Goal: Task Accomplishment & Management: Manage account settings

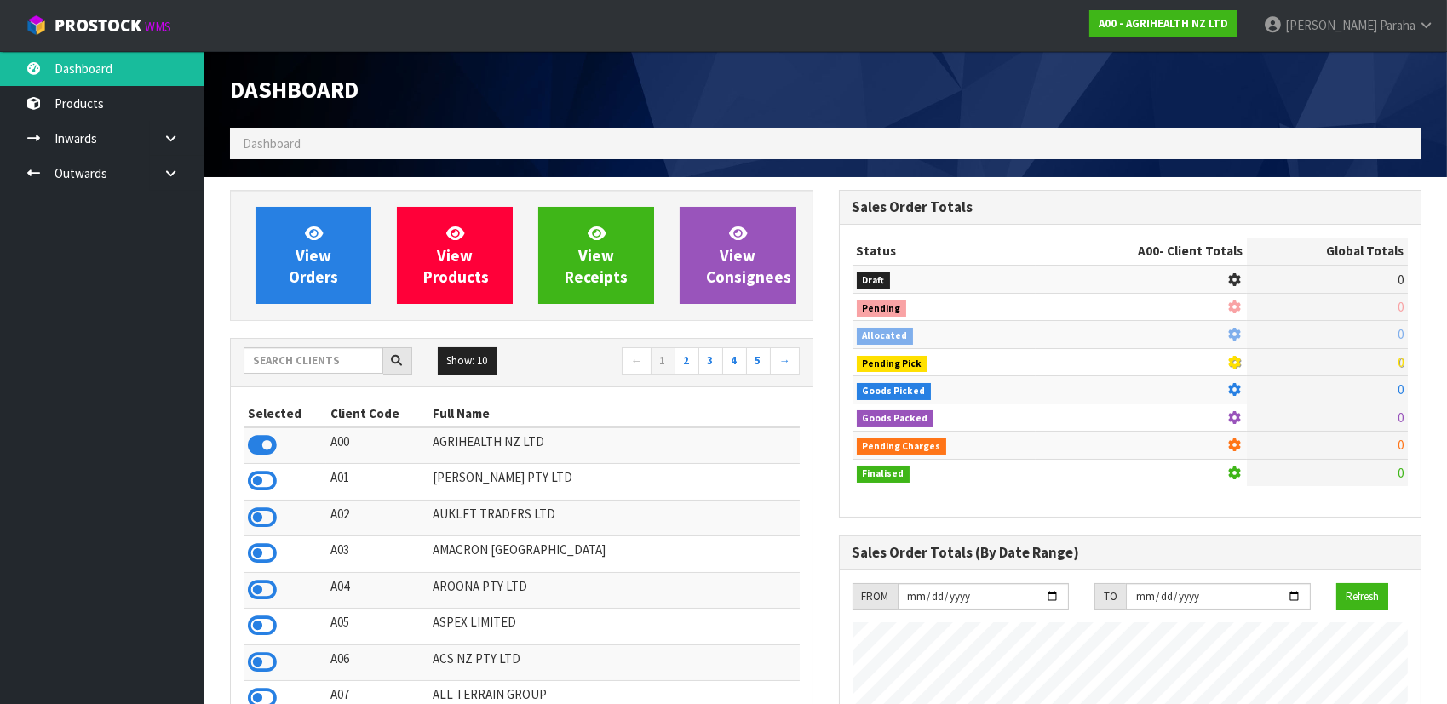
scroll to position [1288, 608]
click at [344, 363] on input "text" at bounding box center [314, 360] width 140 height 26
click at [266, 364] on input "text" at bounding box center [314, 360] width 140 height 26
click at [351, 360] on input "text" at bounding box center [314, 360] width 140 height 26
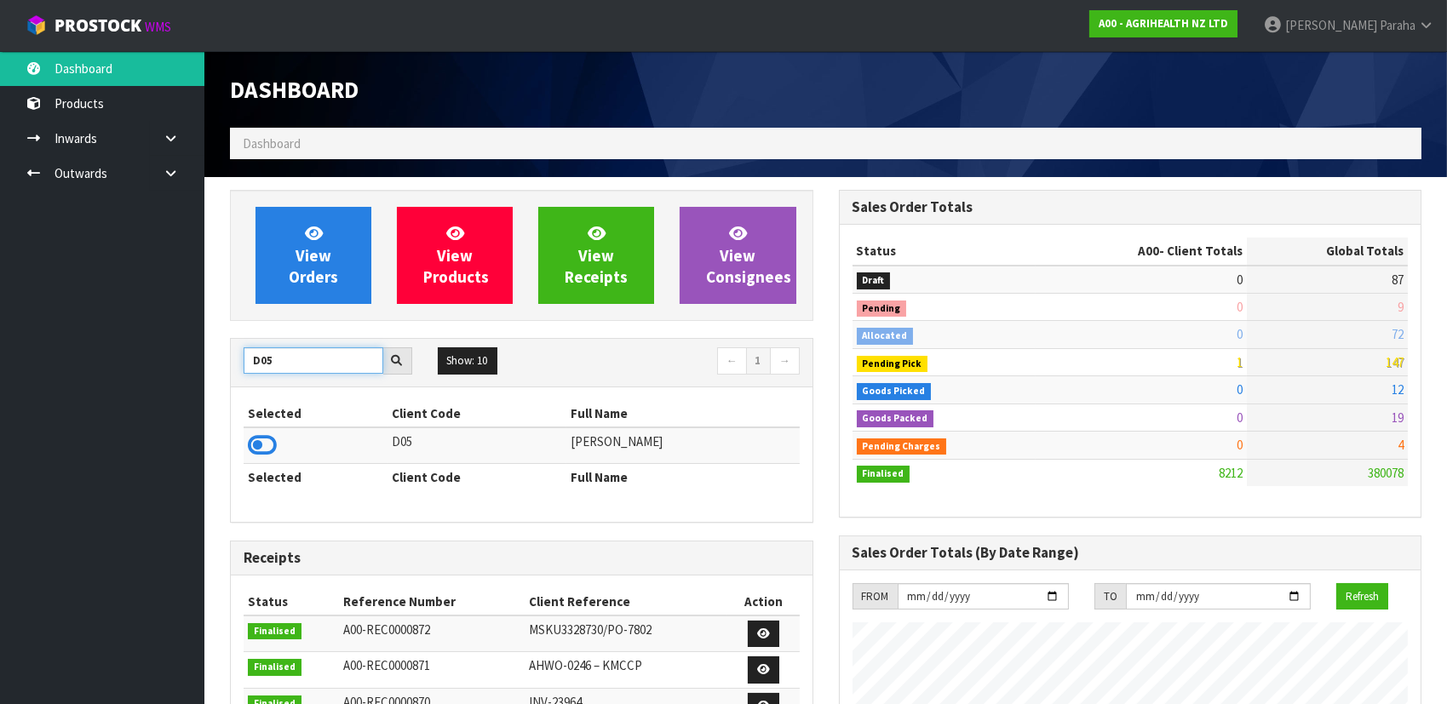
type input "D05"
click at [278, 450] on td at bounding box center [316, 446] width 144 height 37
click at [266, 448] on icon at bounding box center [262, 446] width 29 height 26
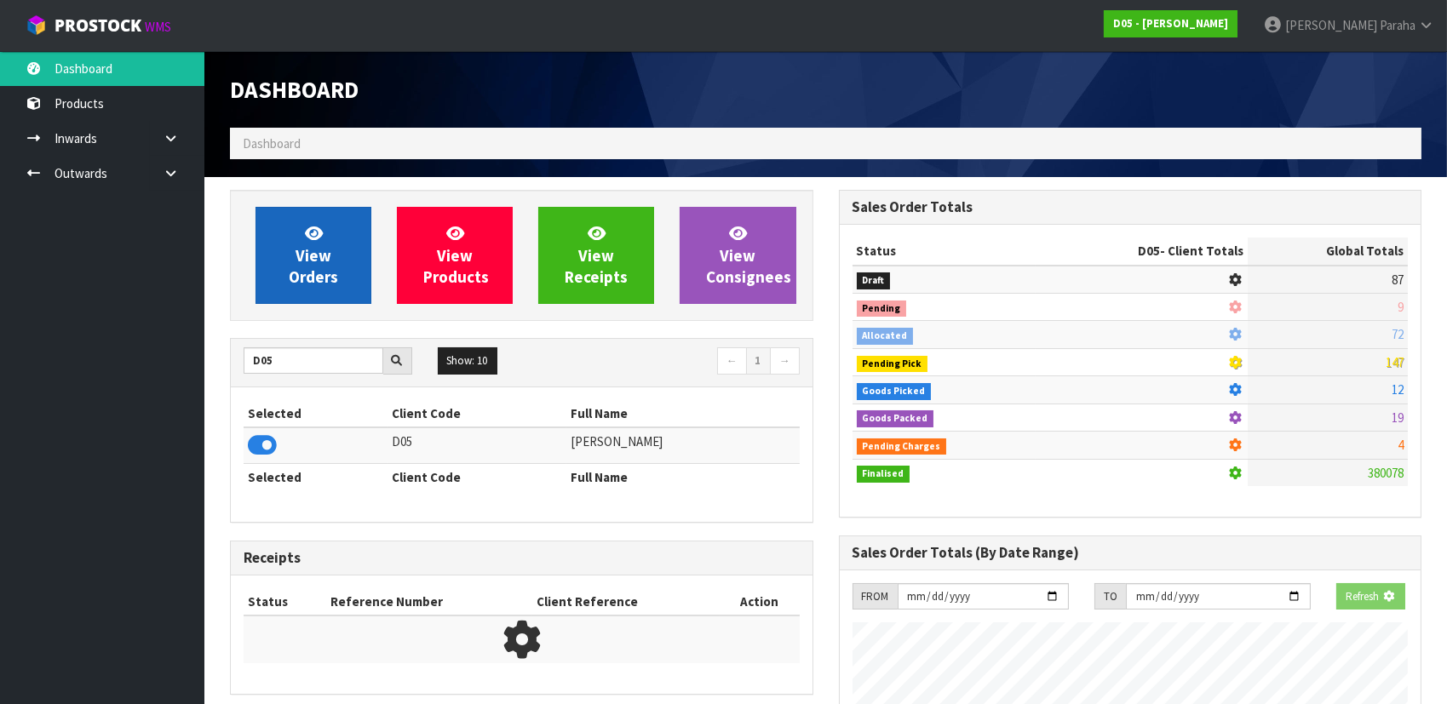
scroll to position [1415, 608]
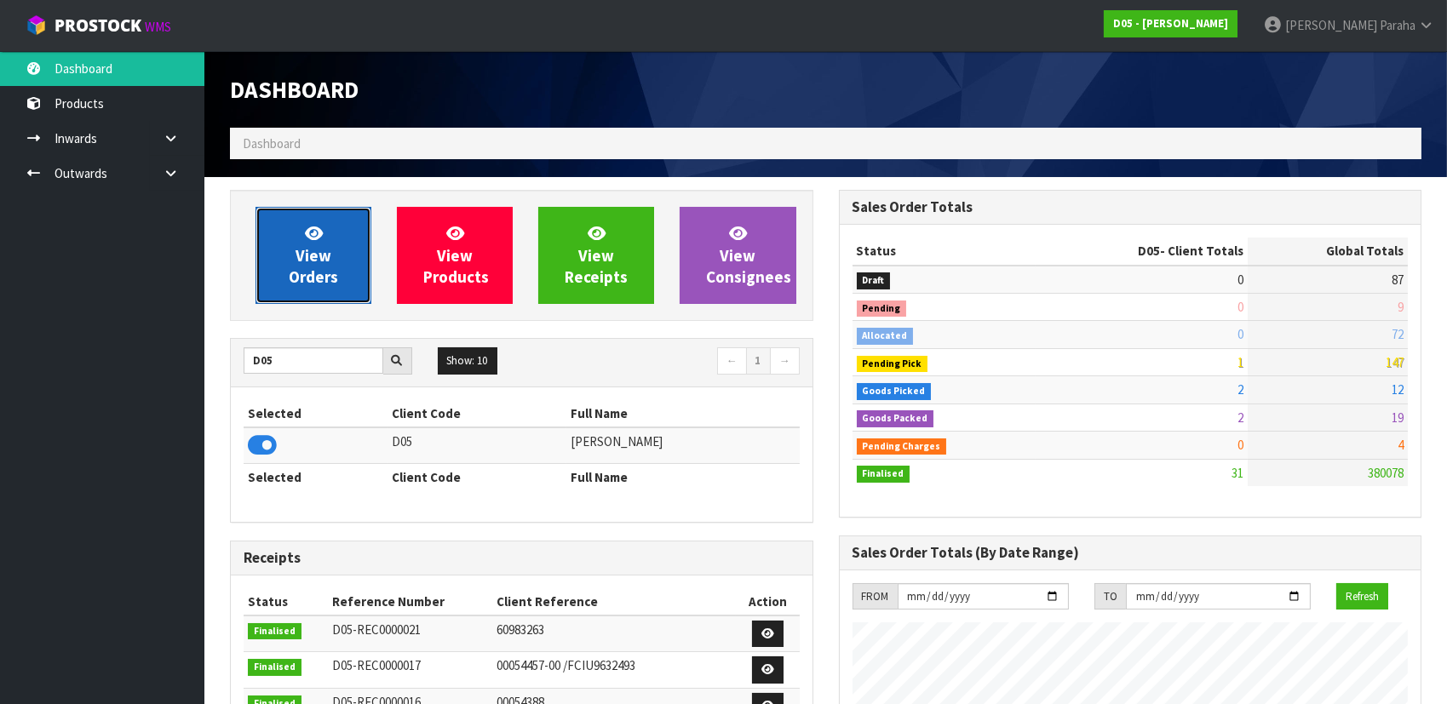
click at [302, 291] on link "View Orders" at bounding box center [313, 255] width 116 height 97
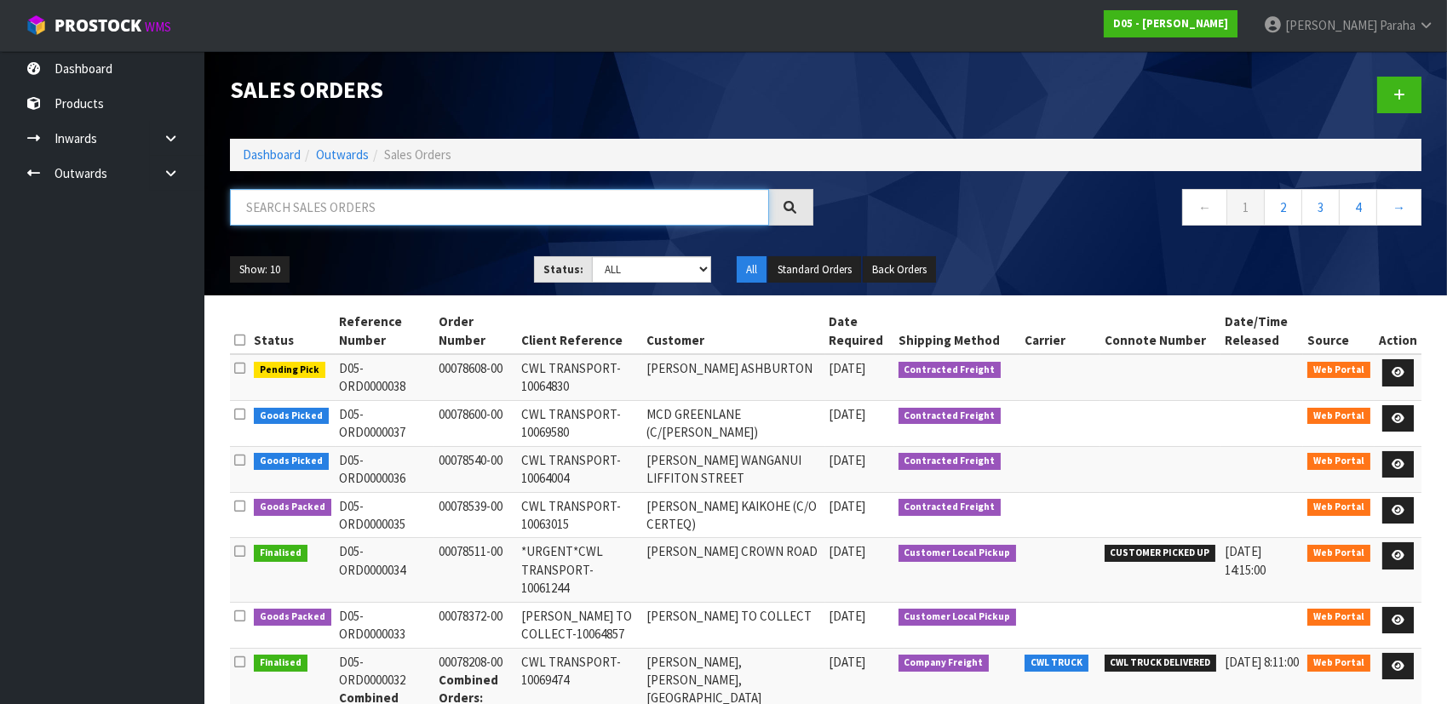
click at [320, 207] on input "text" at bounding box center [499, 207] width 539 height 37
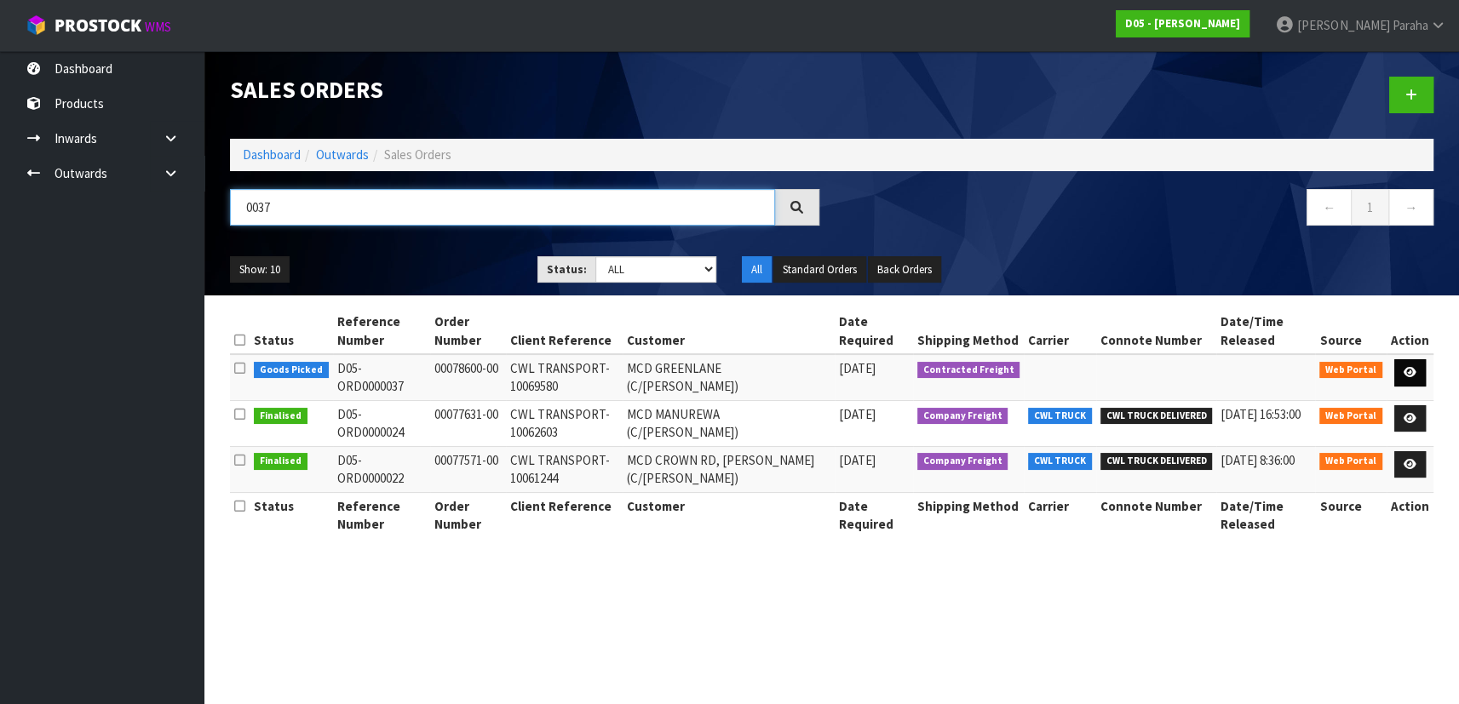
type input "0037"
click at [1412, 367] on icon at bounding box center [1409, 372] width 13 height 11
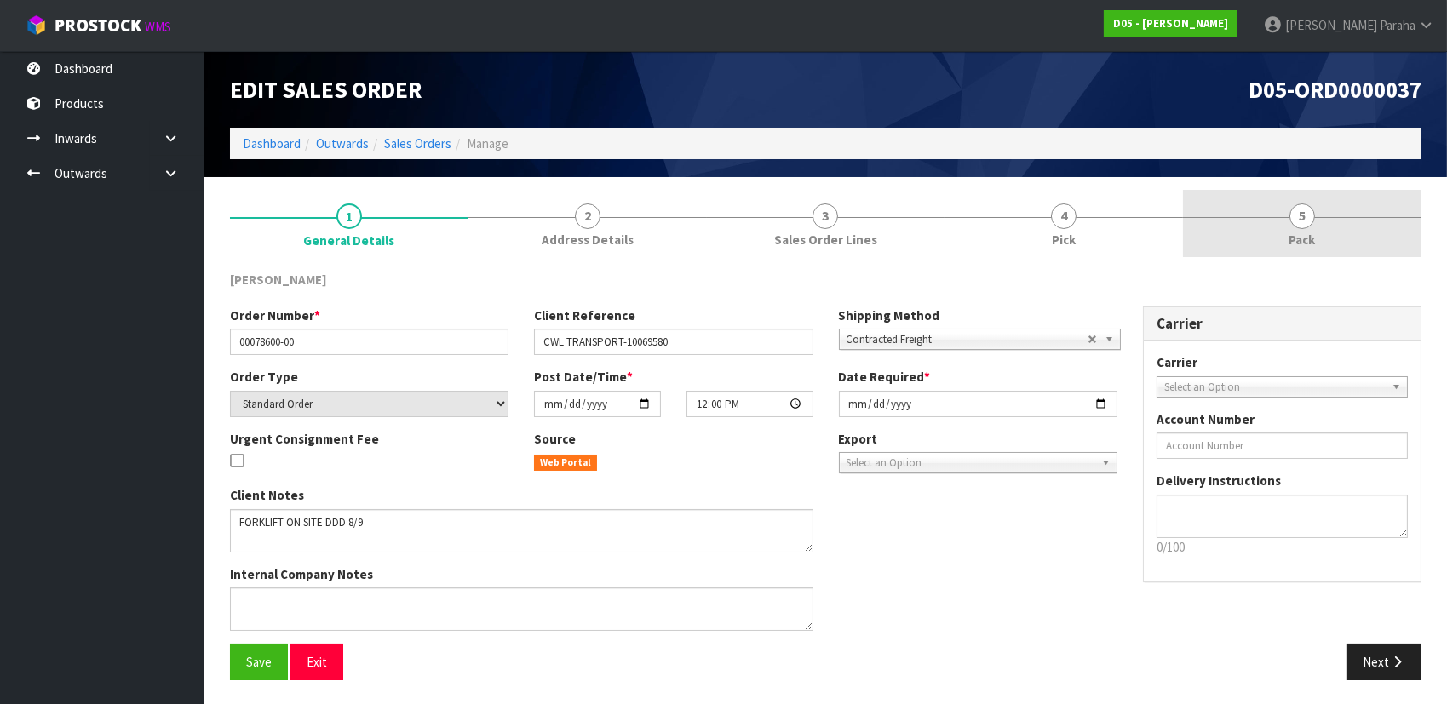
click at [1301, 220] on span "5" at bounding box center [1302, 217] width 26 height 26
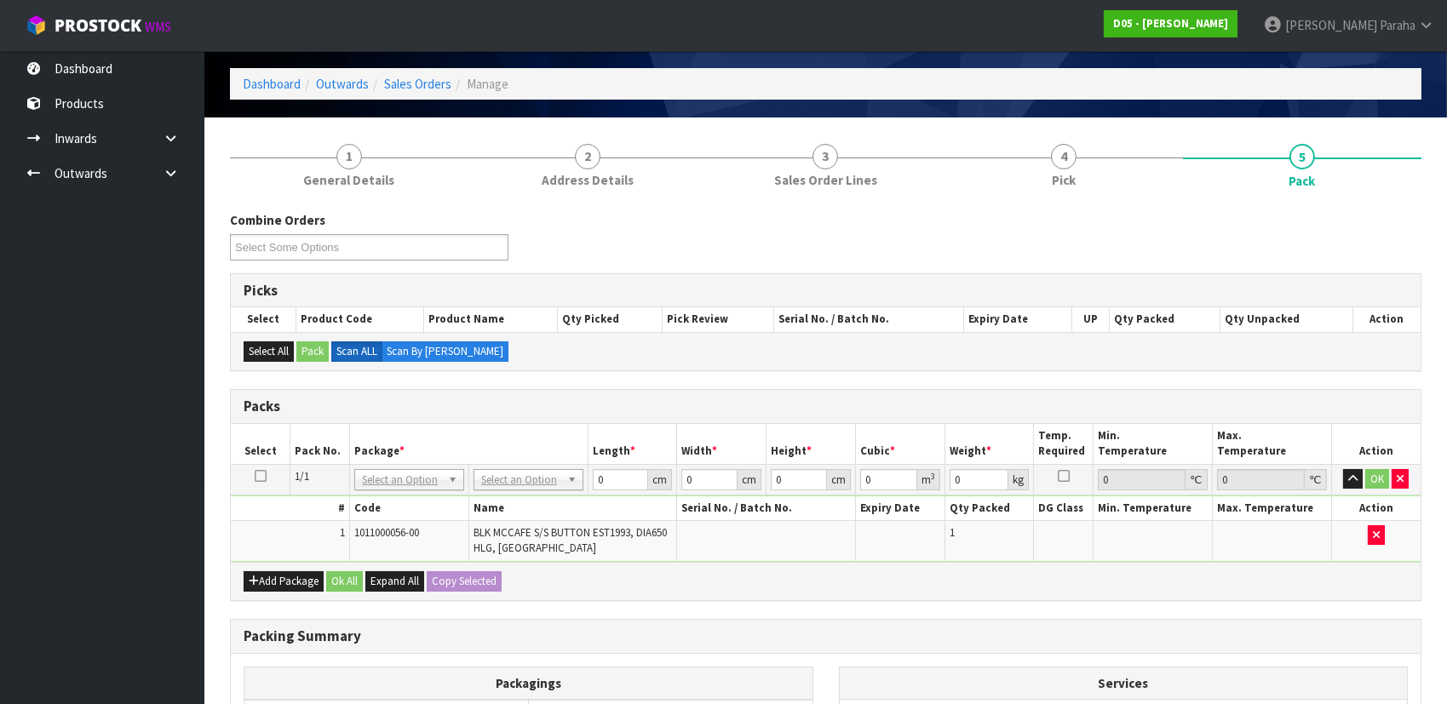
scroll to position [77, 0]
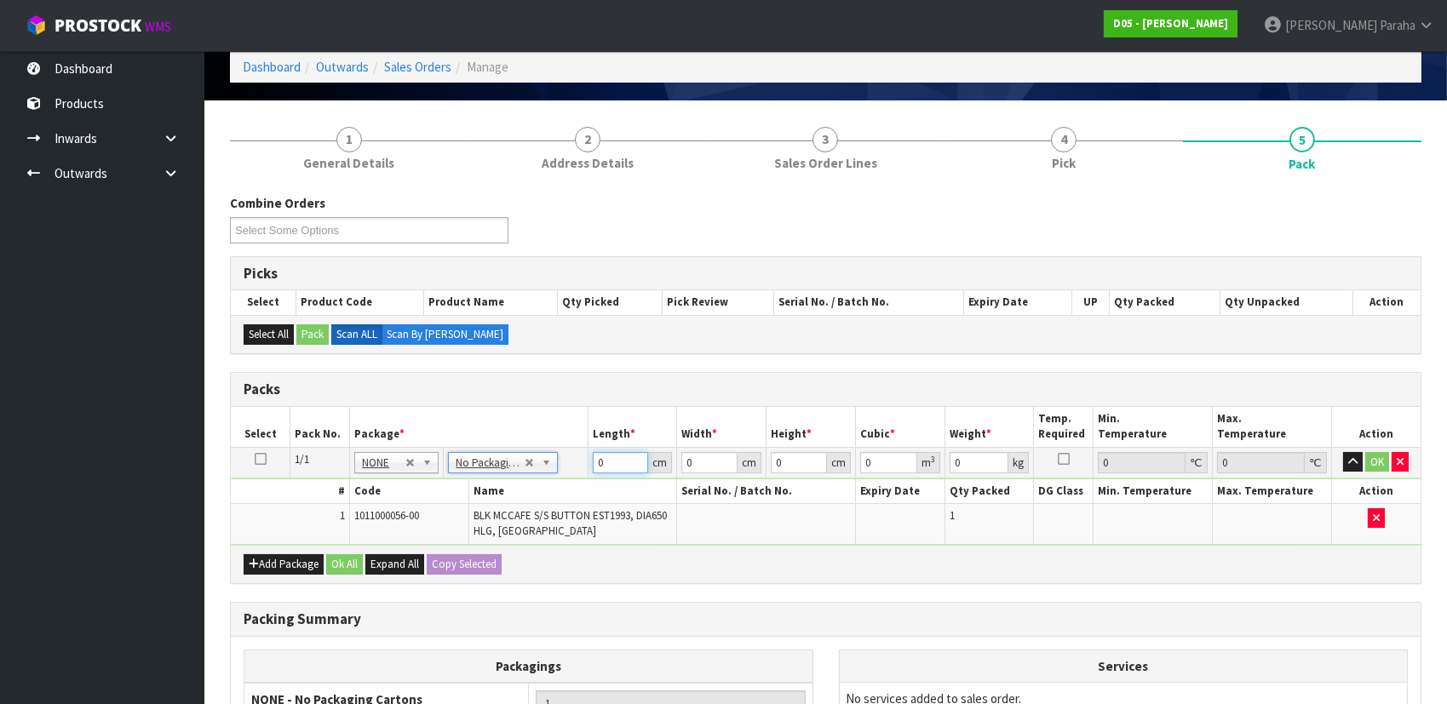
click at [625, 461] on input "0" at bounding box center [621, 462] width 56 height 21
type input "74"
type input "1"
type input "0.005476"
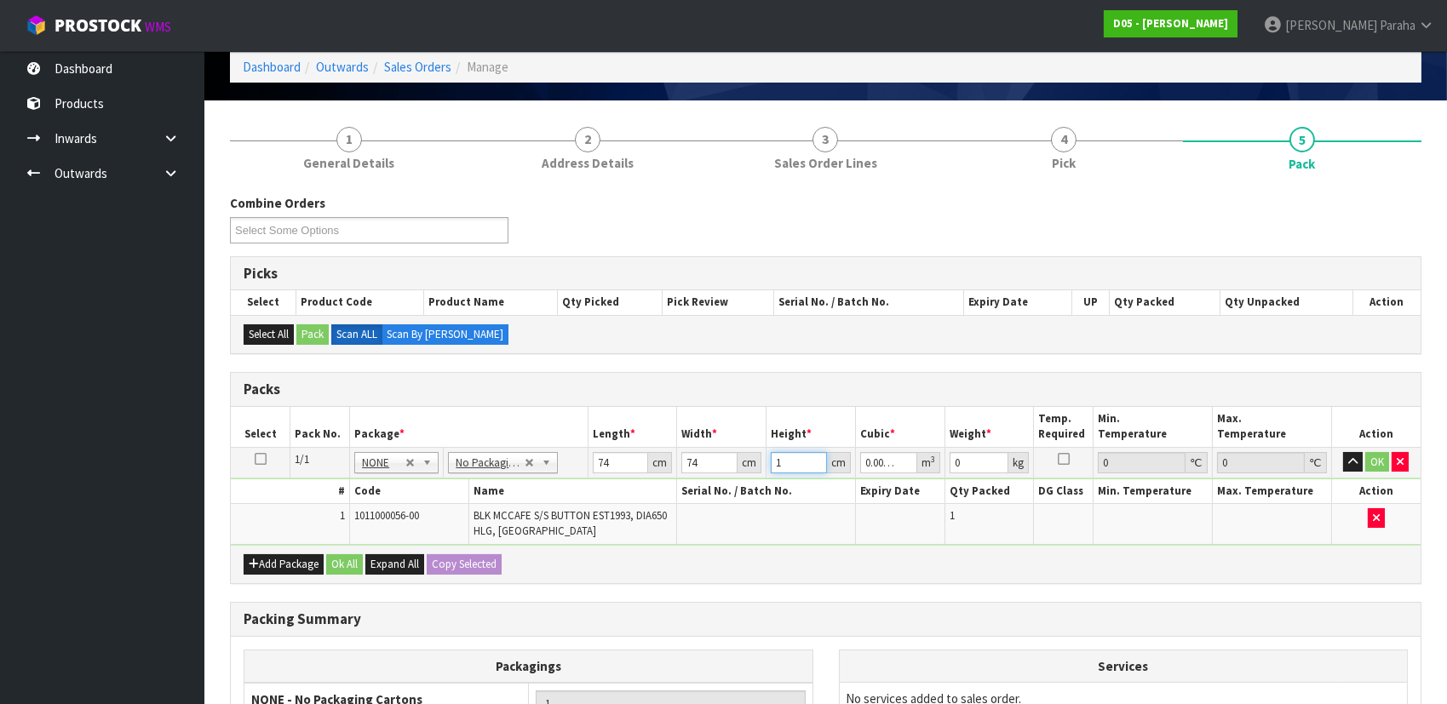
type input "13"
type input "0.071188"
type input "13"
type input "17"
click button "OK" at bounding box center [1377, 462] width 24 height 20
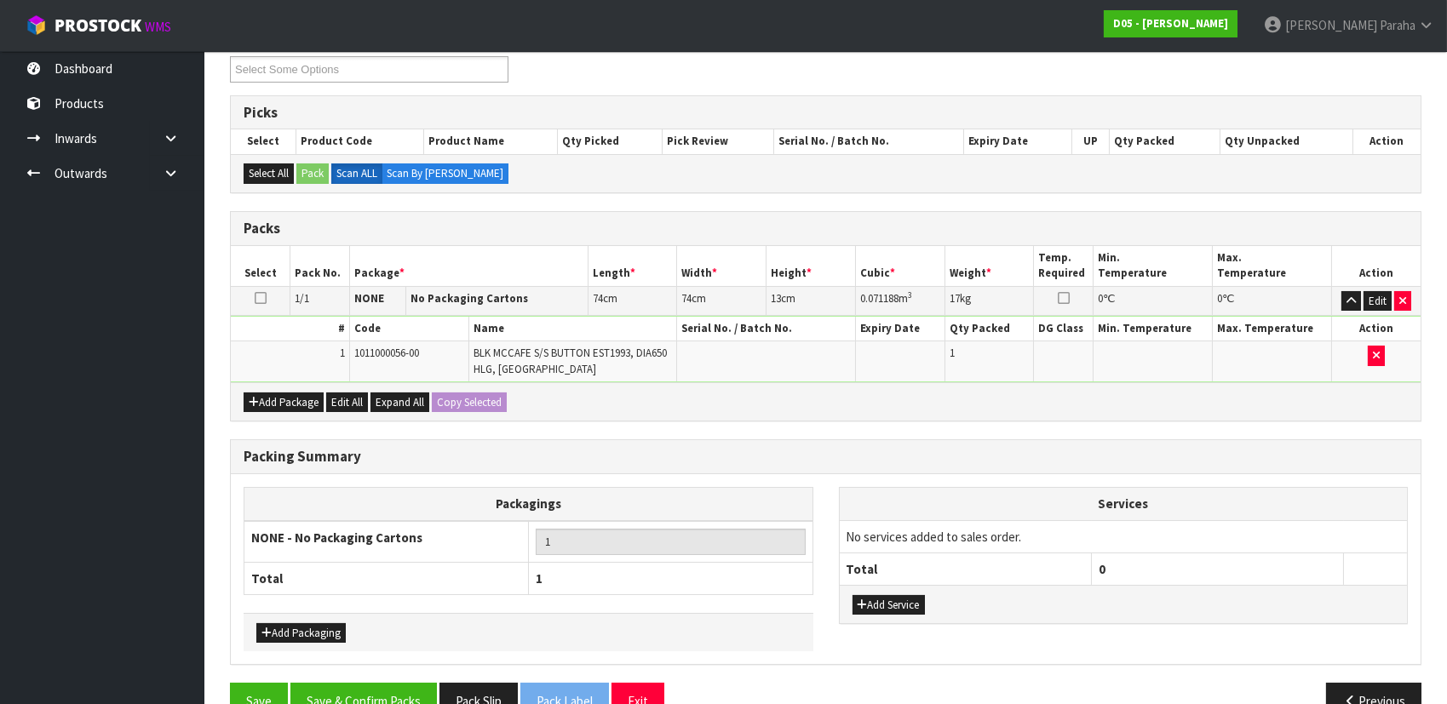
scroll to position [274, 0]
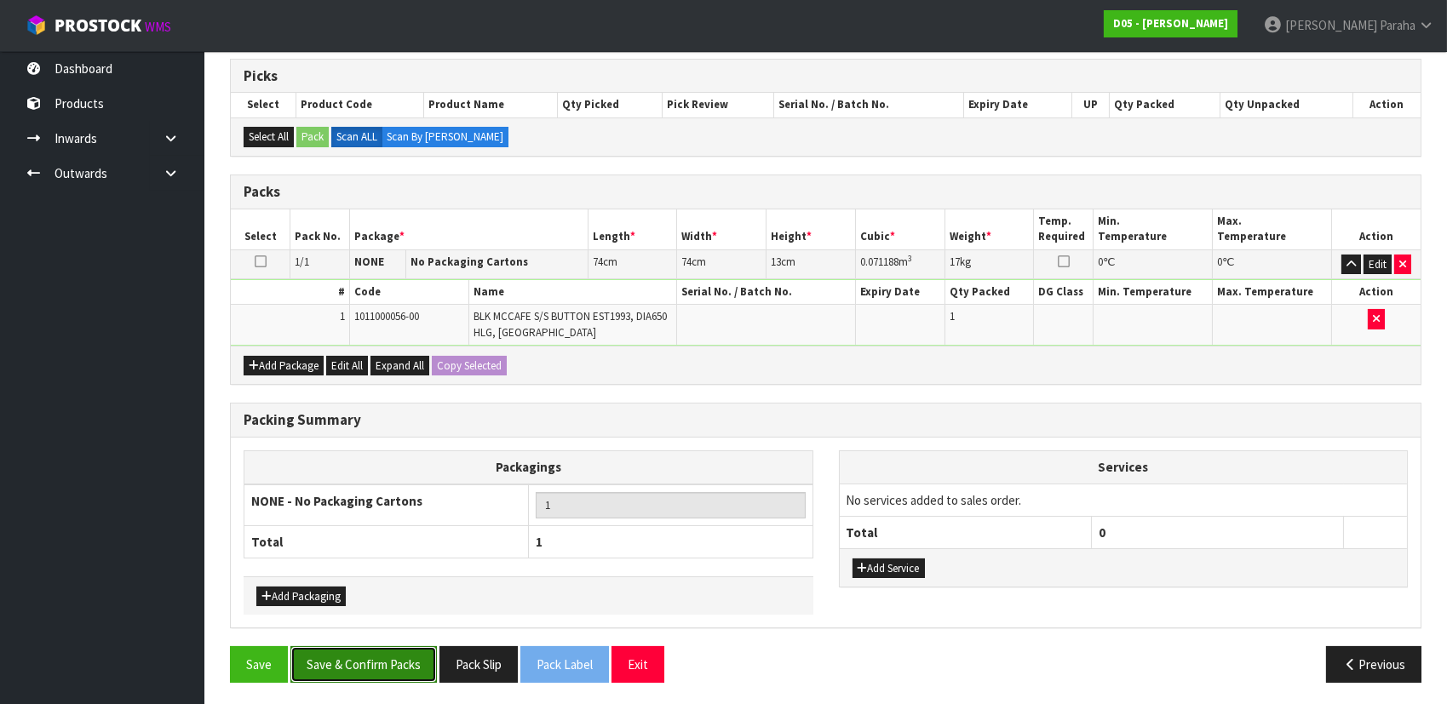
click at [366, 665] on button "Save & Confirm Packs" at bounding box center [363, 664] width 146 height 37
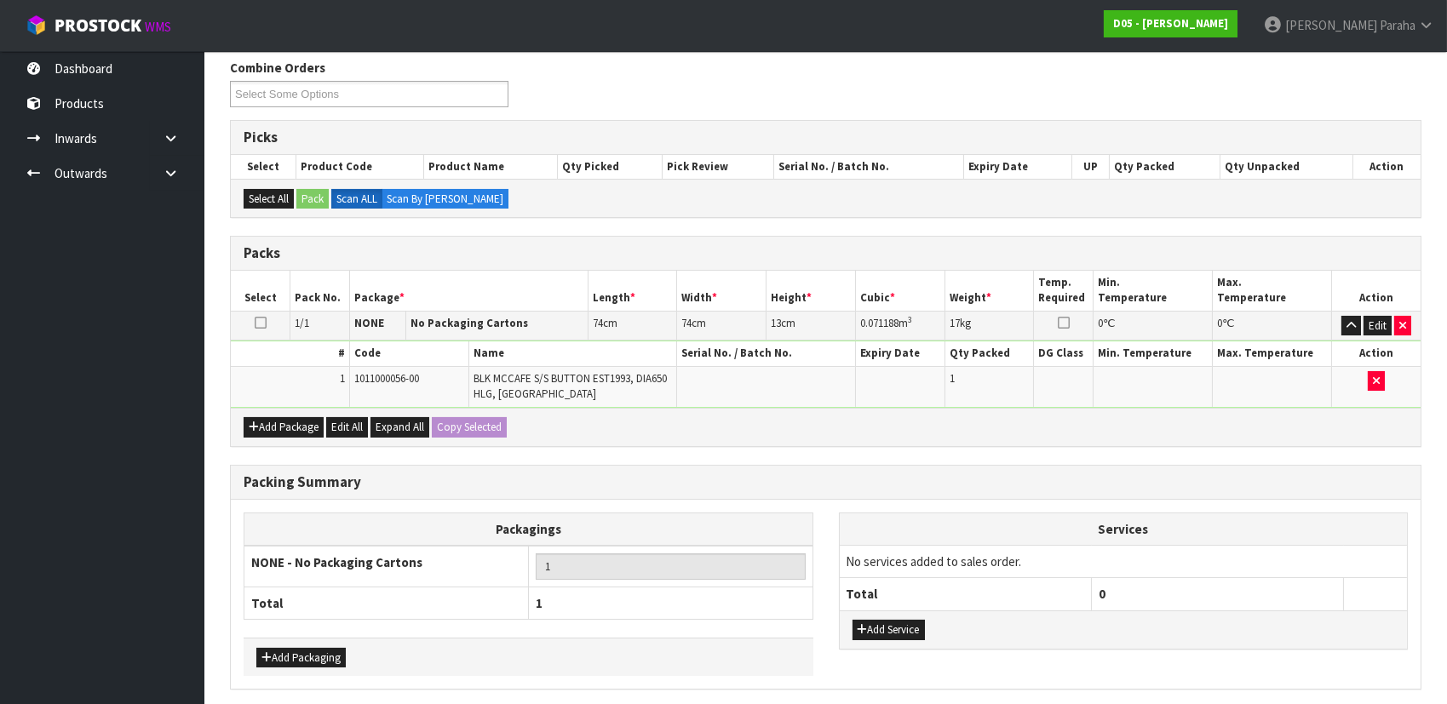
scroll to position [0, 0]
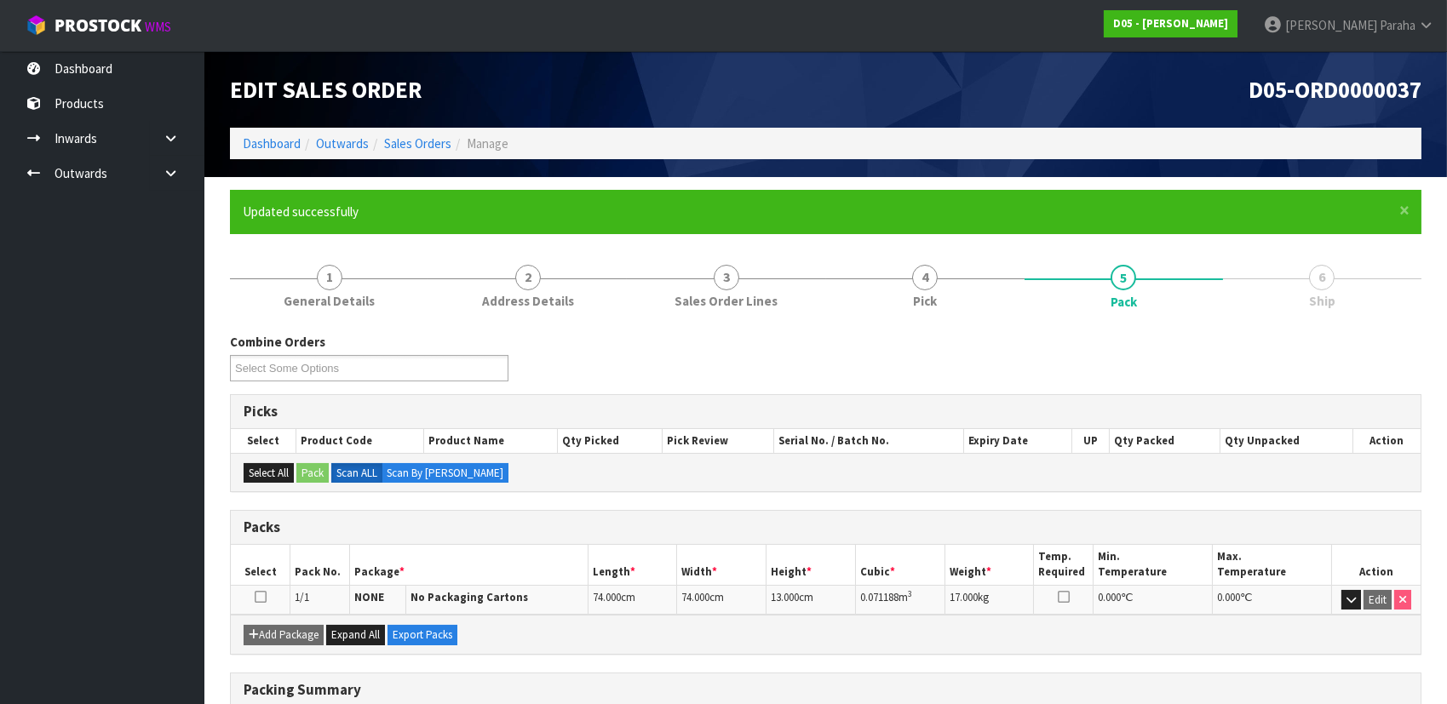
click at [255, 156] on ol "Dashboard Outwards Sales Orders Manage" at bounding box center [825, 144] width 1191 height 32
click at [259, 147] on link "Dashboard" at bounding box center [272, 143] width 58 height 16
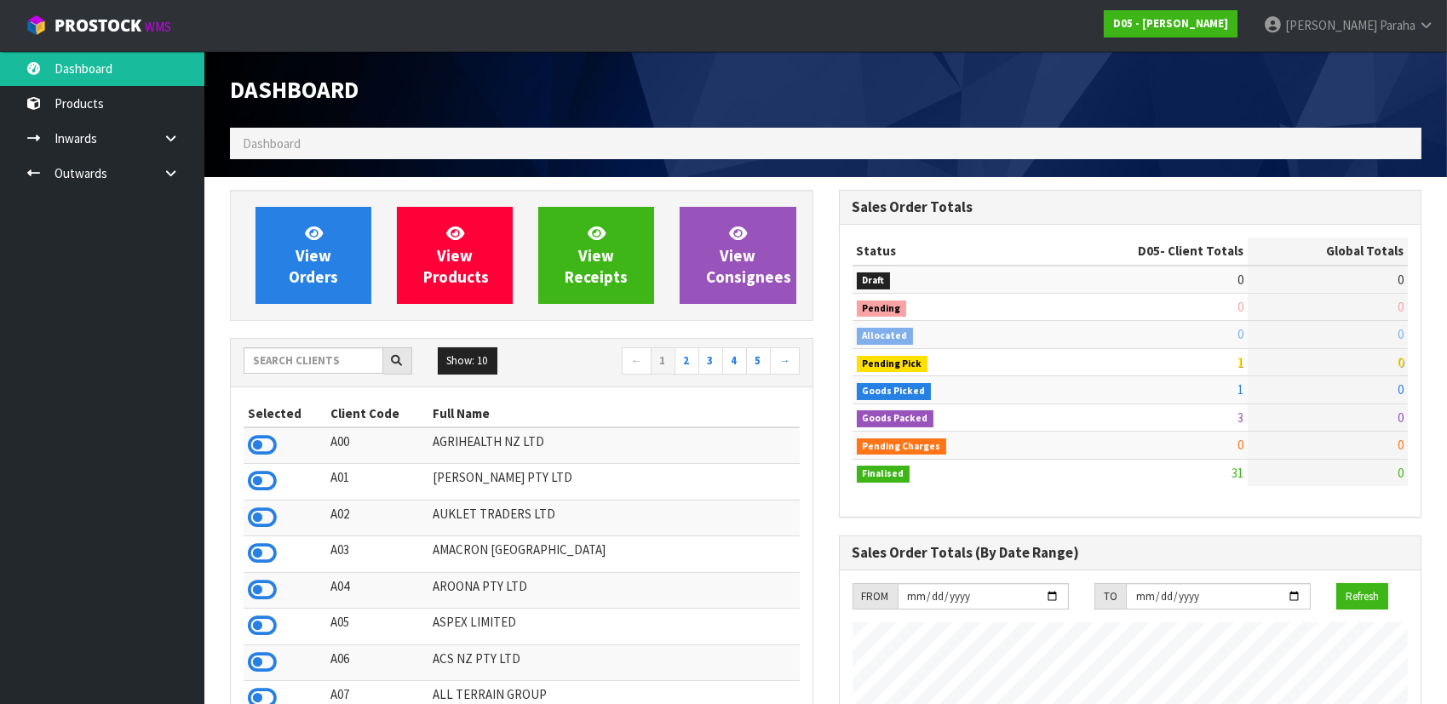
scroll to position [1415, 608]
click at [304, 349] on input "text" at bounding box center [314, 360] width 140 height 26
click at [303, 358] on input "text" at bounding box center [314, 360] width 140 height 26
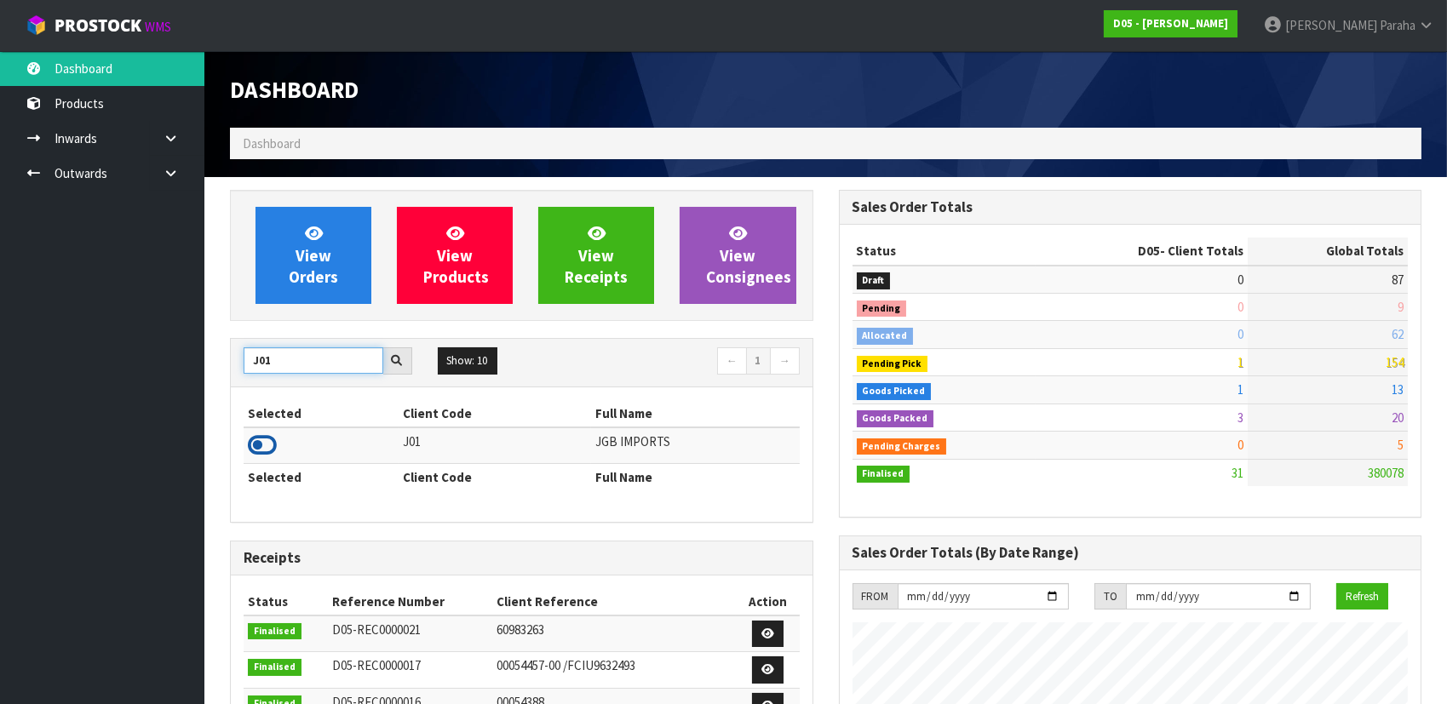
type input "J01"
click at [264, 445] on icon at bounding box center [262, 446] width 29 height 26
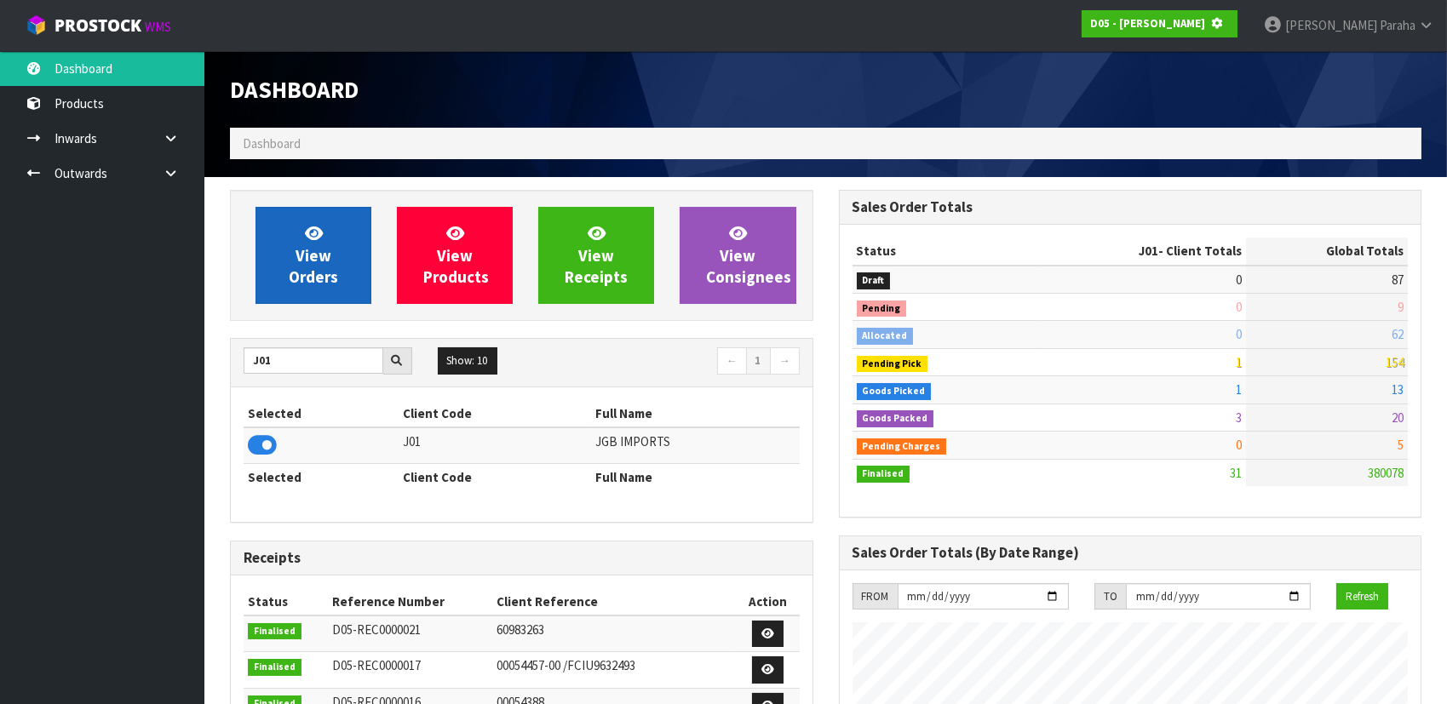
scroll to position [1060, 608]
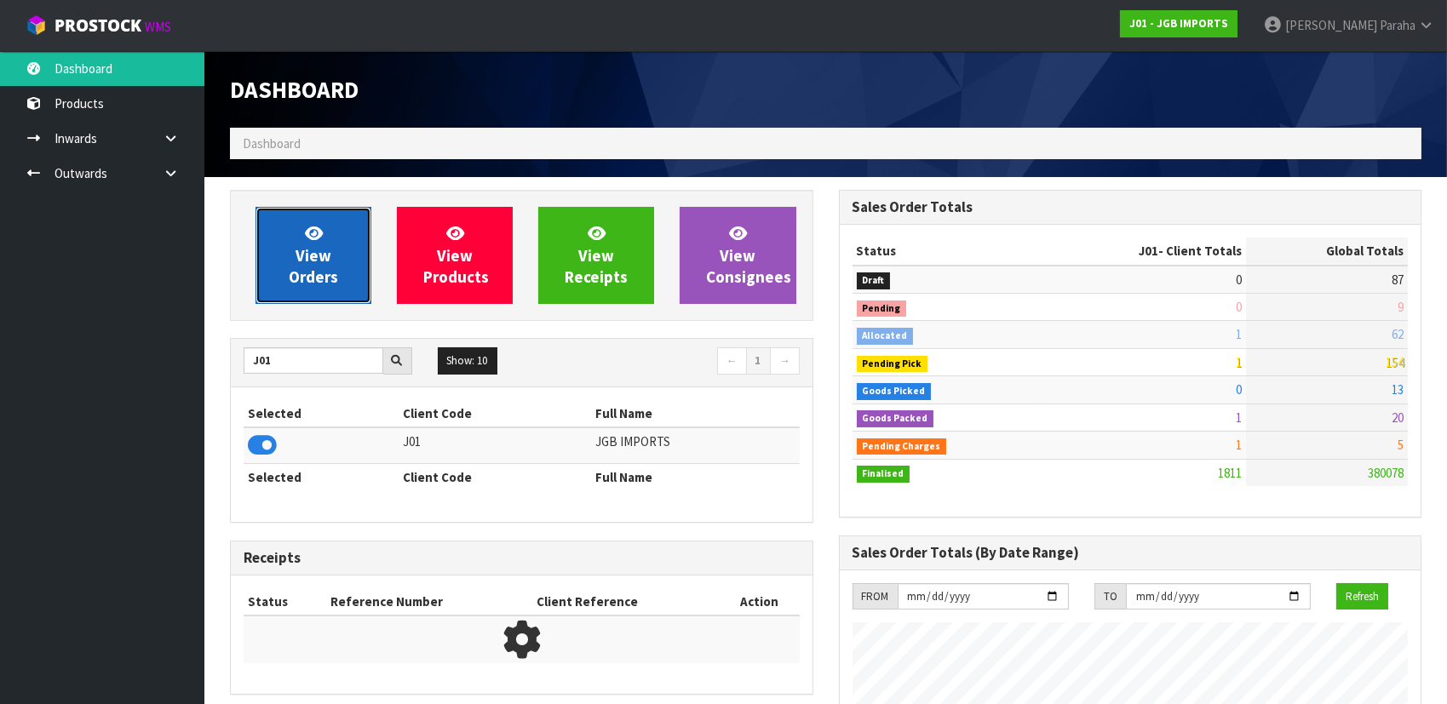
click at [298, 253] on span "View Orders" at bounding box center [313, 255] width 49 height 64
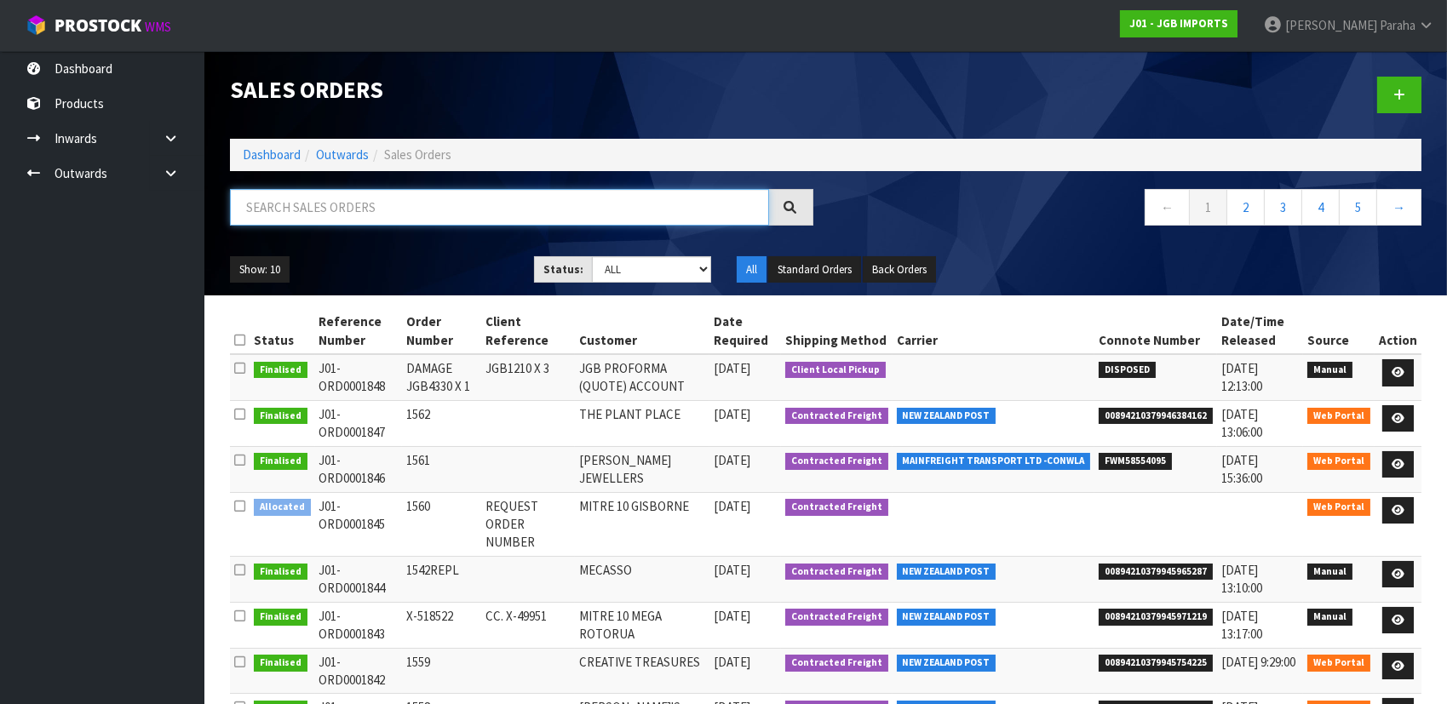
click at [312, 212] on input "text" at bounding box center [499, 207] width 539 height 37
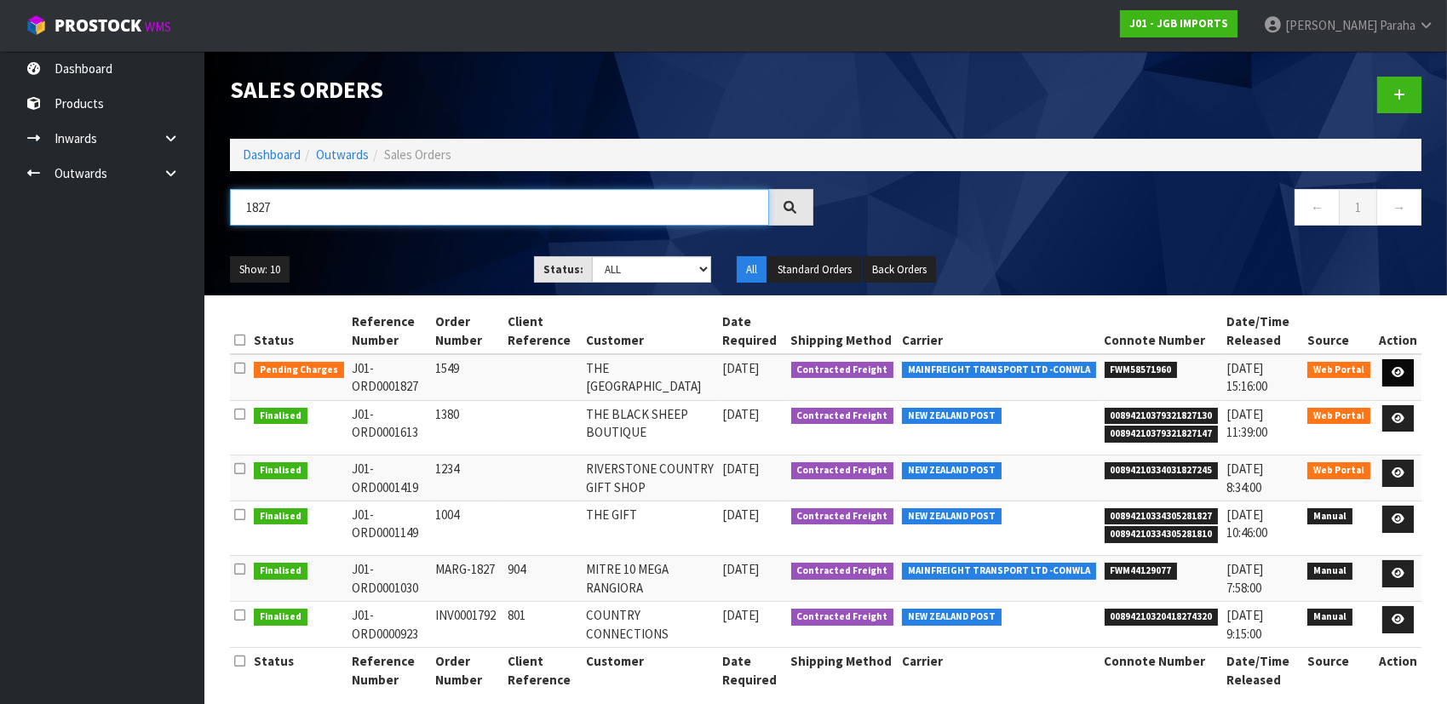
type input "1827"
click at [1405, 371] on link at bounding box center [1398, 372] width 32 height 27
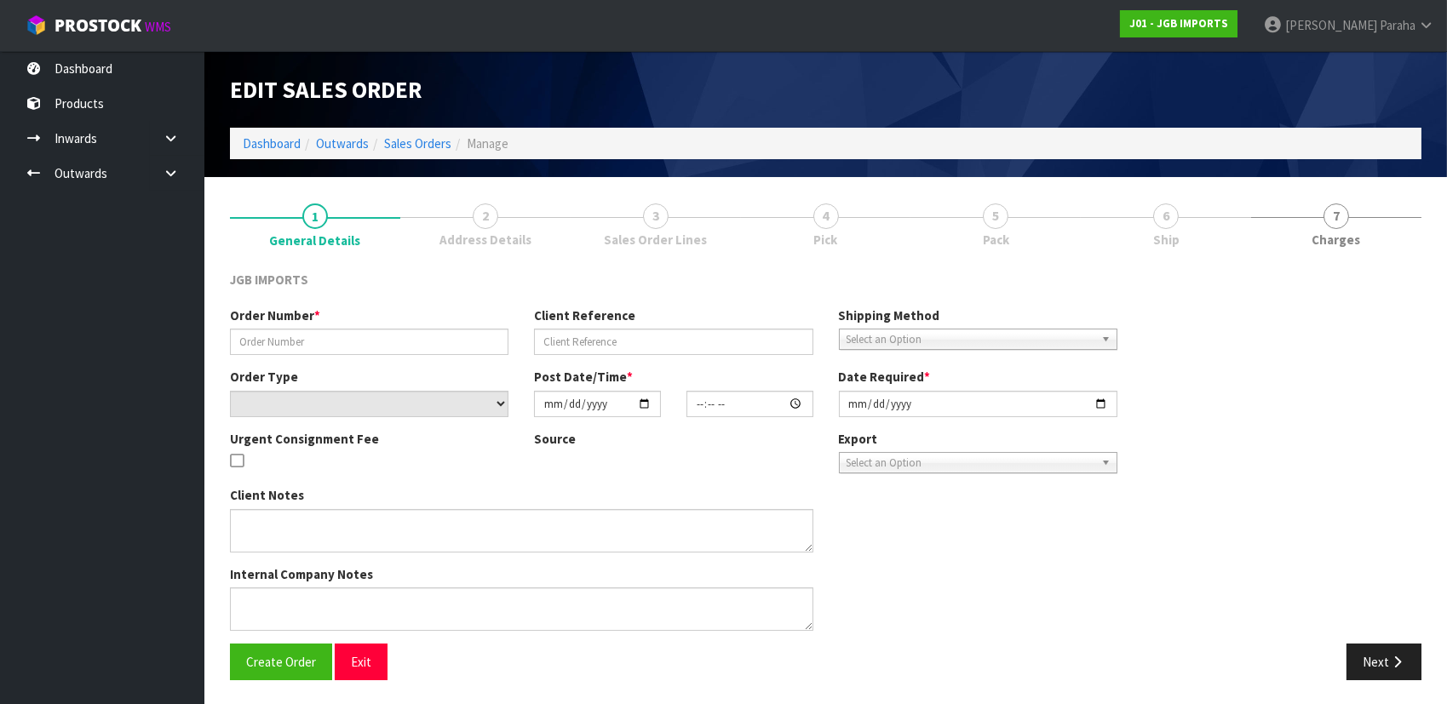
type input "1549"
select select "number:0"
type input "[DATE]"
type input "13:15:00.000"
type input "[DATE]"
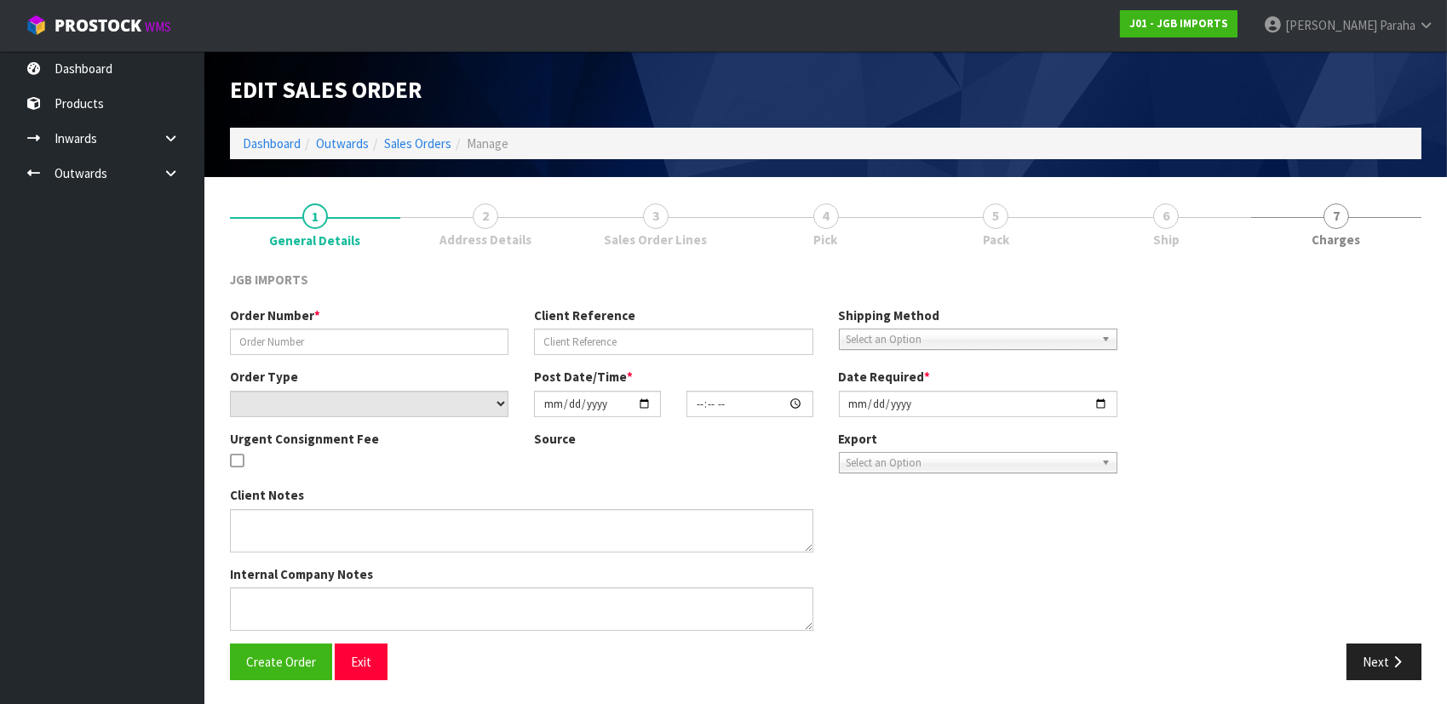
type textarea "THE FIRST ITEM…9Q14S019I…PLEASE SEND FREE. IT REPLACES A PREVIOUSLY SENT DAMAGE…"
type textarea "REMOVED 1 X JGB3101 AS ITEM WAS FOUND DAMAGED IN LOCATION"
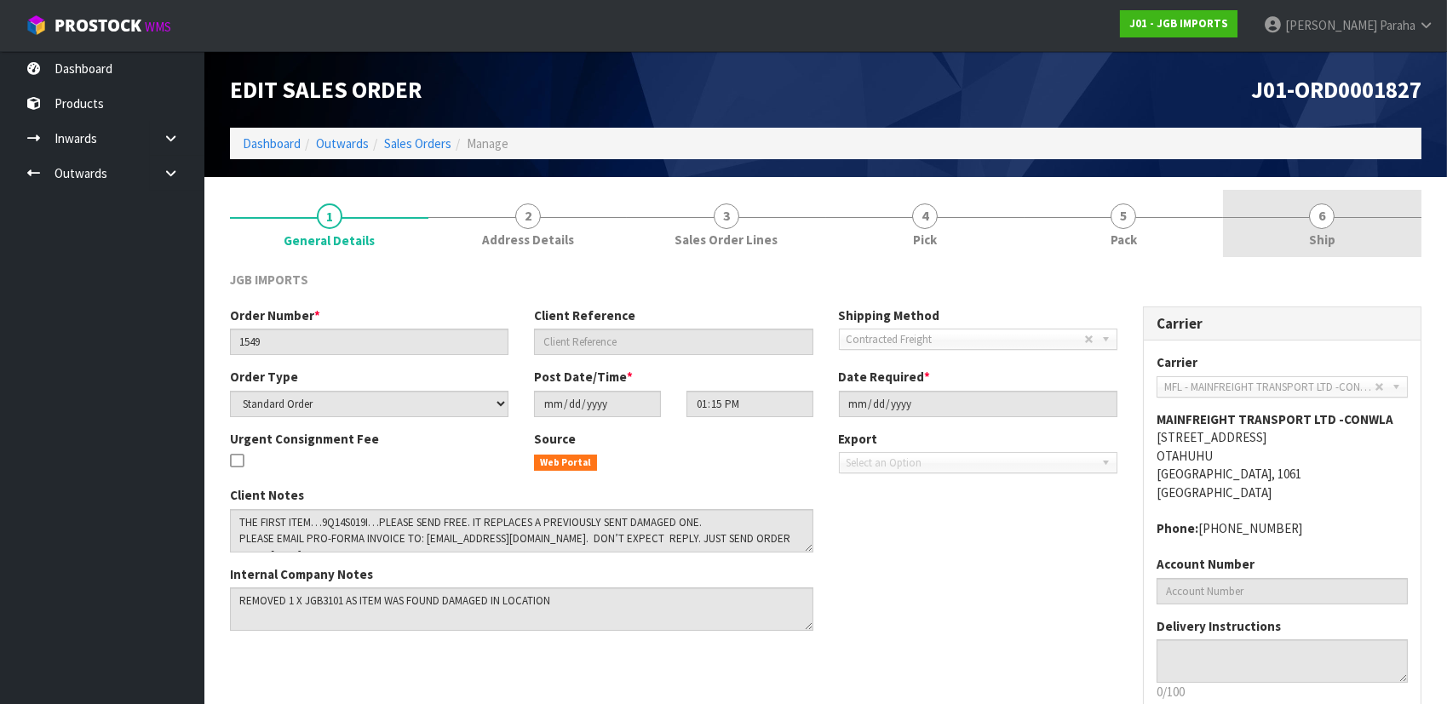
click at [1311, 214] on span "6" at bounding box center [1322, 217] width 26 height 26
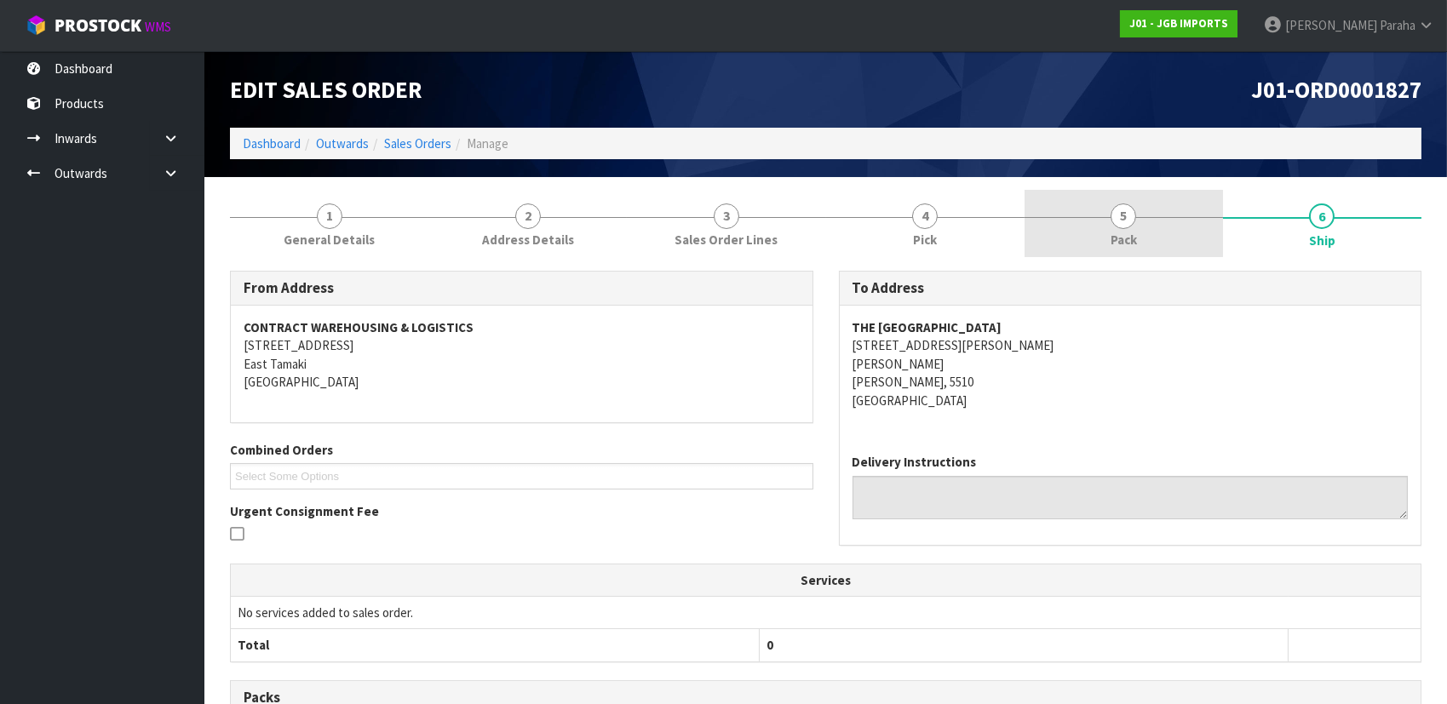
click at [1139, 212] on link "5 Pack" at bounding box center [1123, 223] width 198 height 67
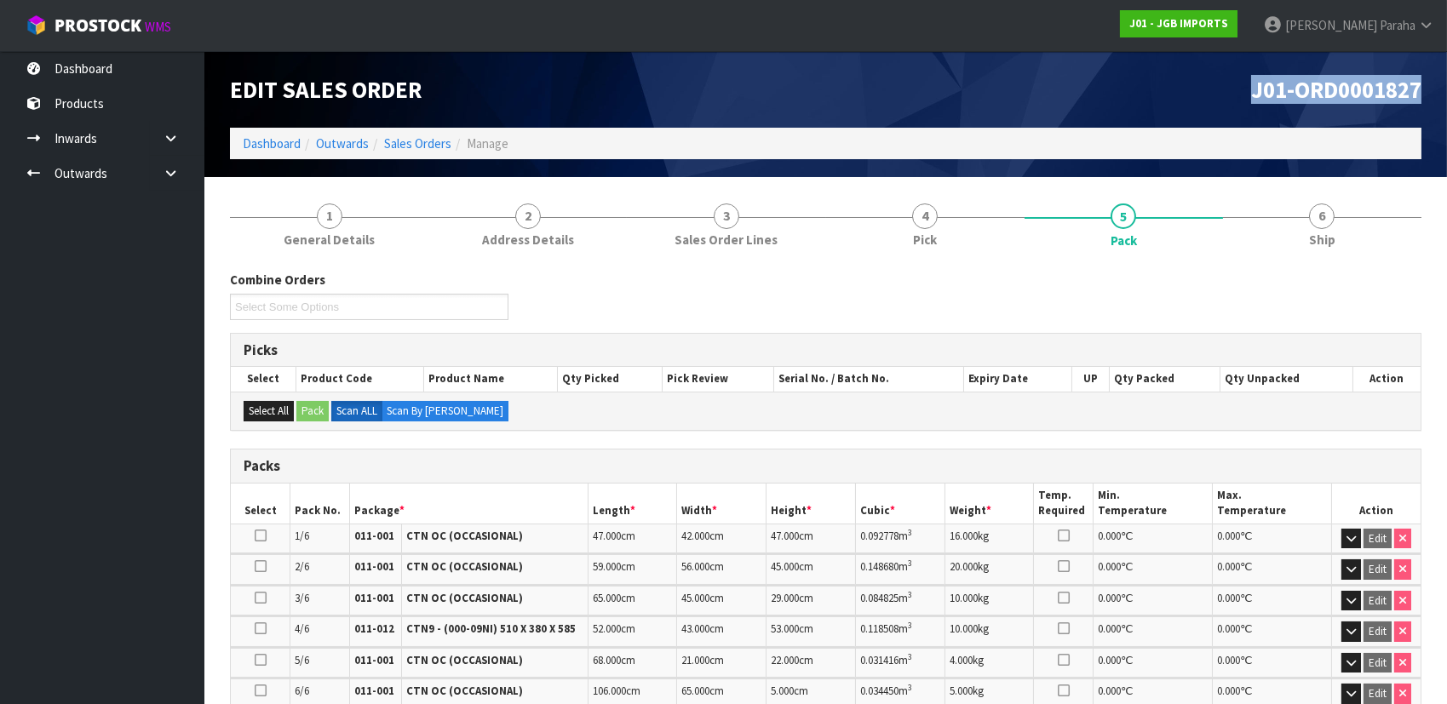
drag, startPoint x: 1241, startPoint y: 88, endPoint x: 1426, endPoint y: 85, distance: 185.7
click at [1426, 85] on div "J01-ORD0001827" at bounding box center [1130, 89] width 609 height 77
copy span "J01-ORD0001827"
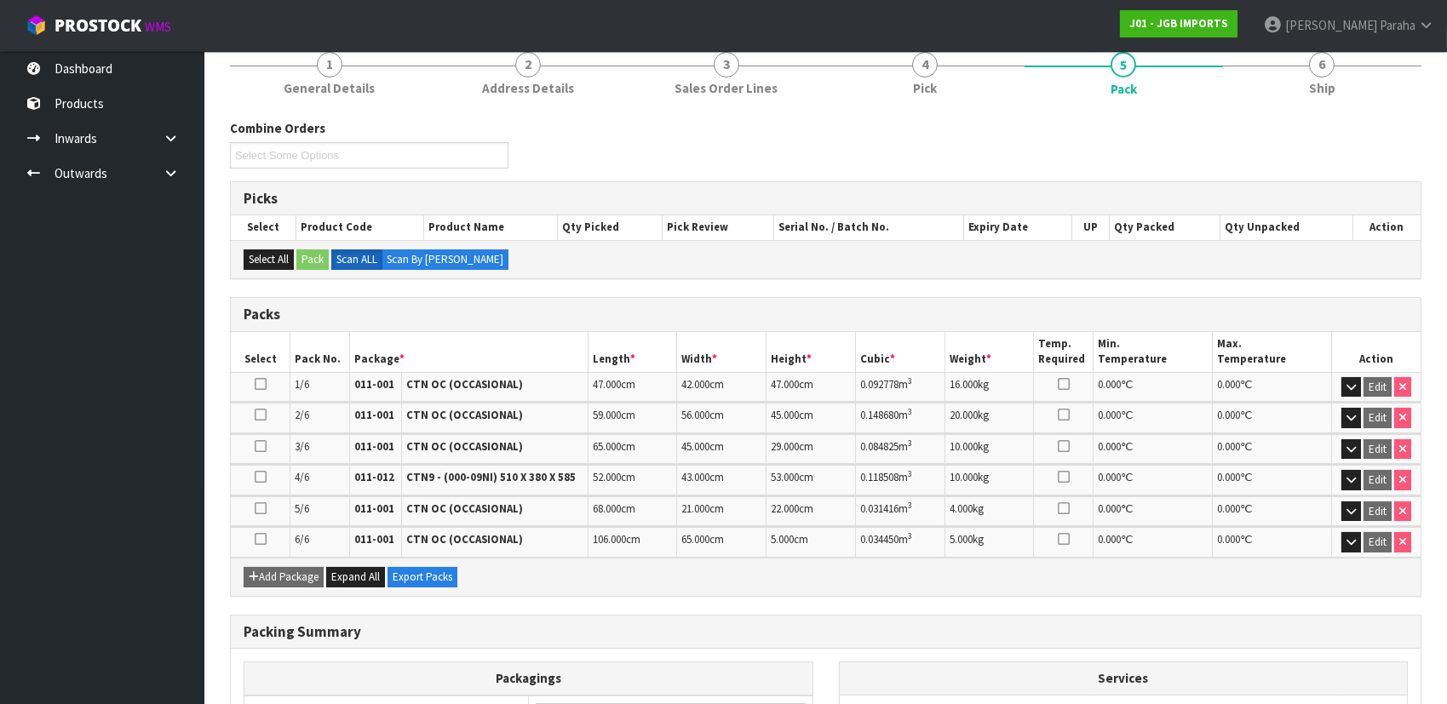
scroll to position [154, 0]
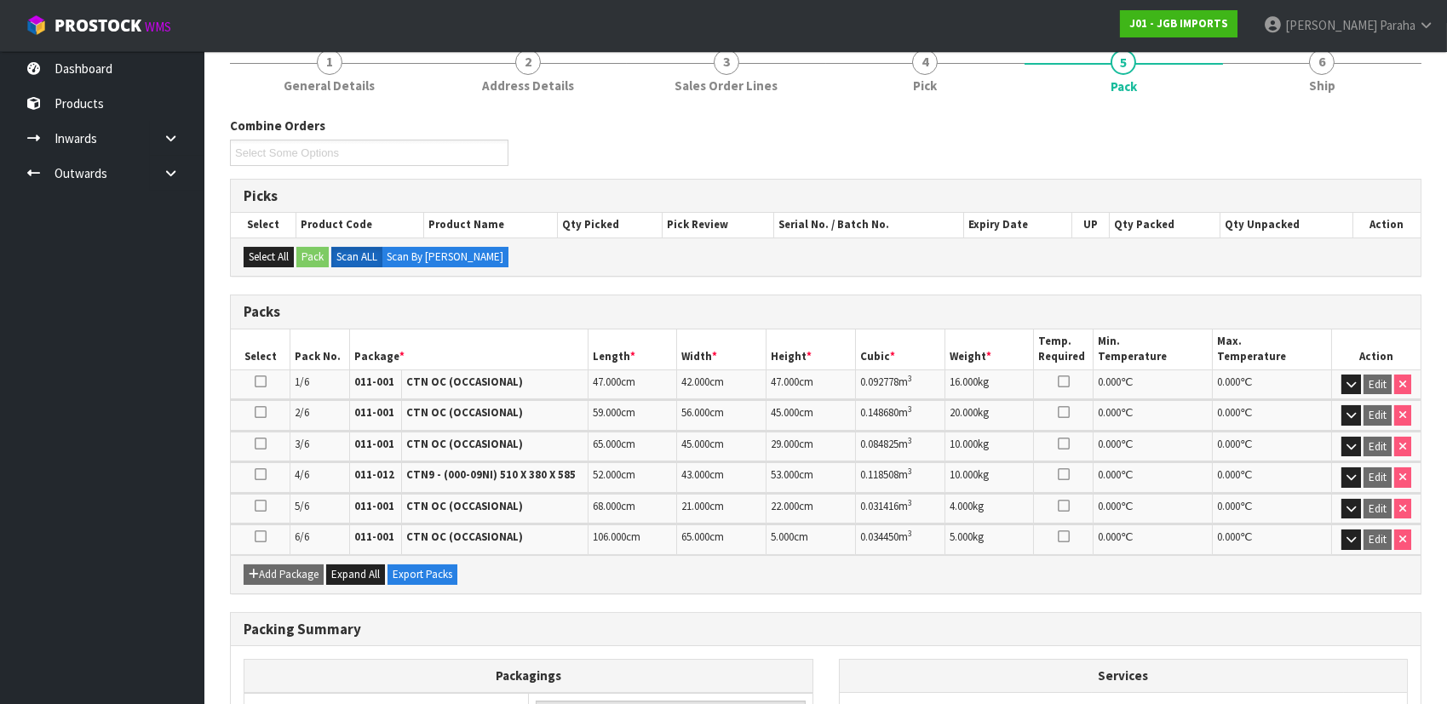
click at [749, 16] on nav "Toggle navigation ProStock WMS J01 - JGB IMPORTS [PERSON_NAME] Logout" at bounding box center [723, 26] width 1447 height 52
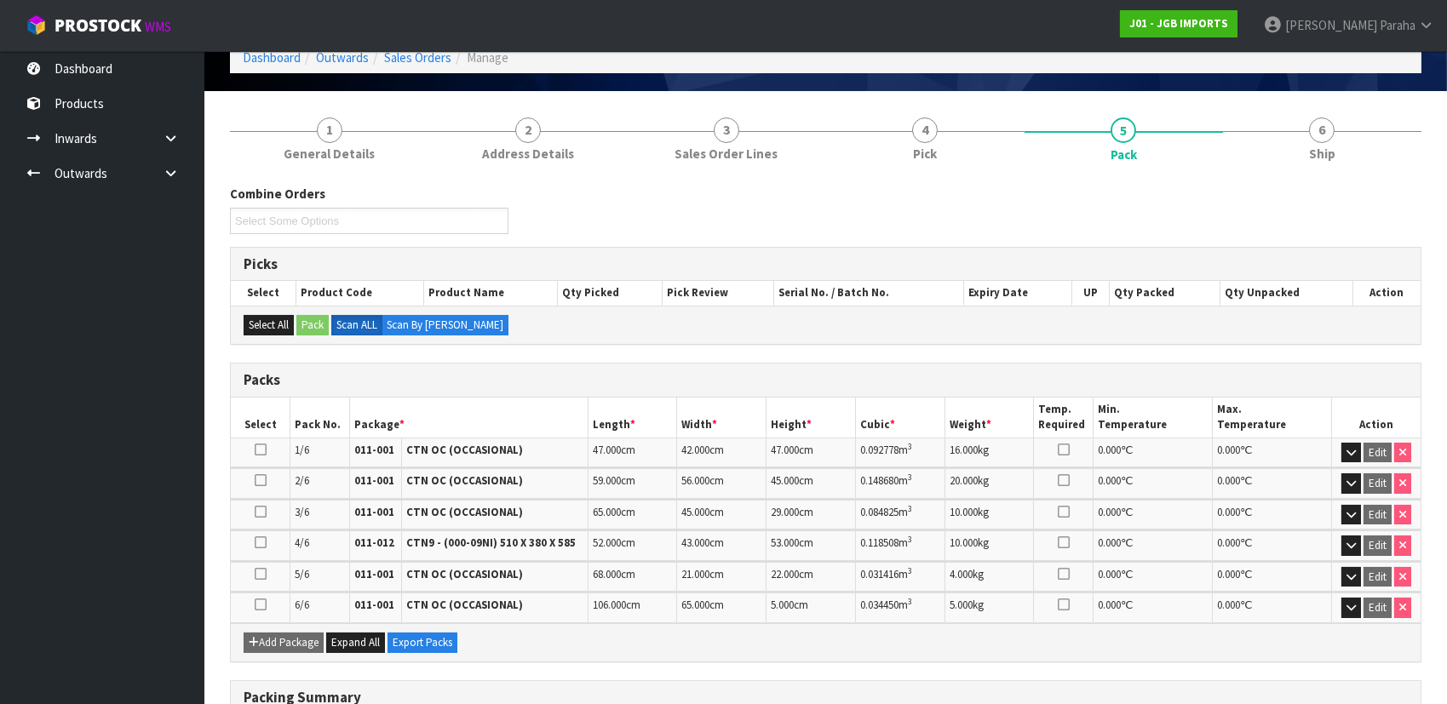
scroll to position [0, 0]
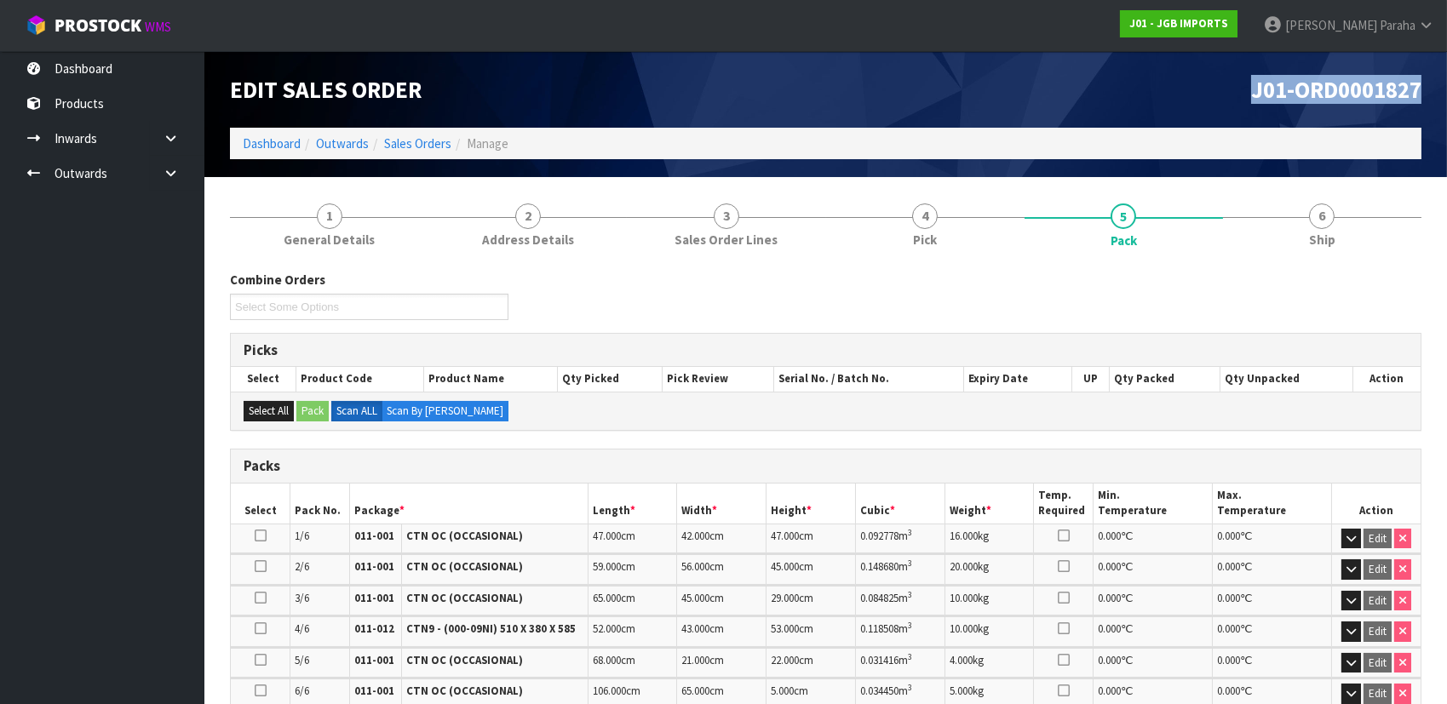
drag, startPoint x: 1247, startPoint y: 89, endPoint x: 1552, endPoint y: 85, distance: 305.7
click at [1447, 85] on html "Toggle navigation ProStock WMS J01 - JGB IMPORTS [PERSON_NAME] Logout Dashboard…" at bounding box center [723, 352] width 1447 height 704
copy span "J01-ORD0001827"
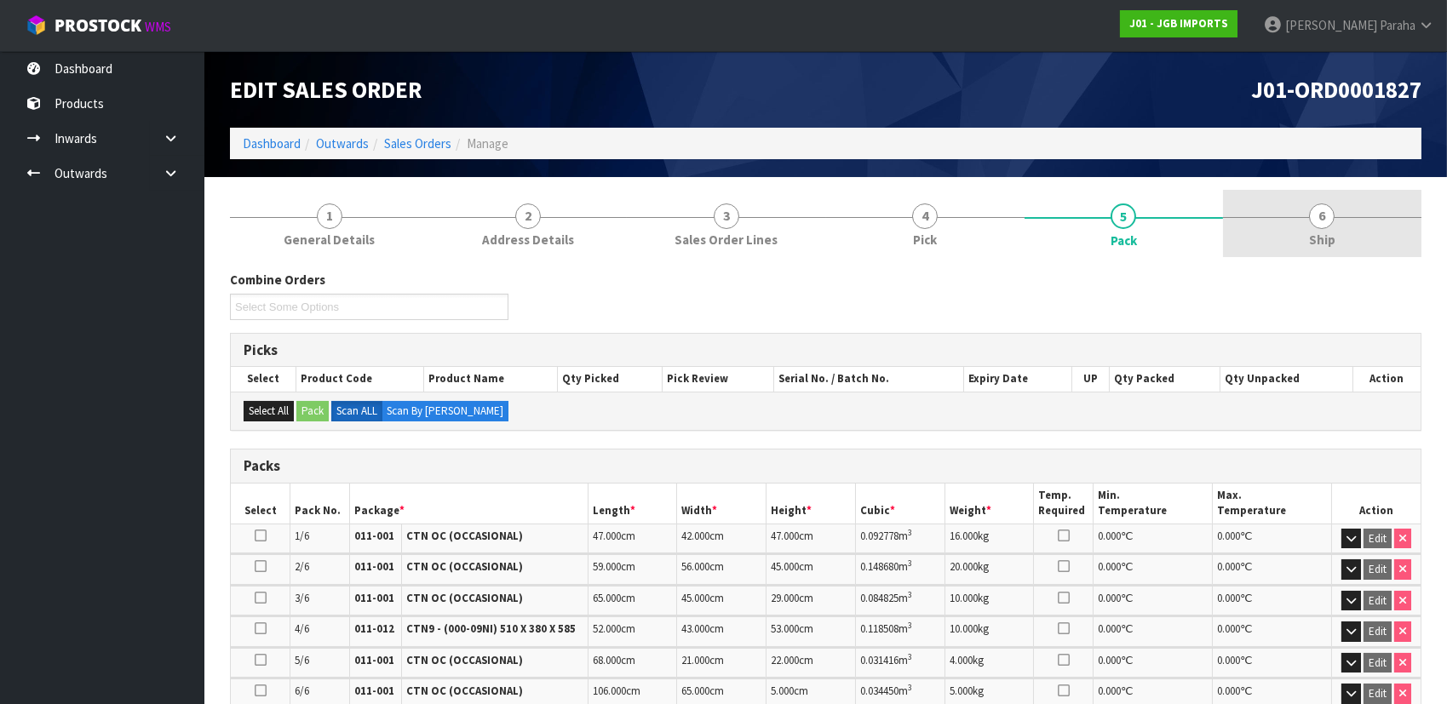
click at [1314, 221] on span "6" at bounding box center [1322, 217] width 26 height 26
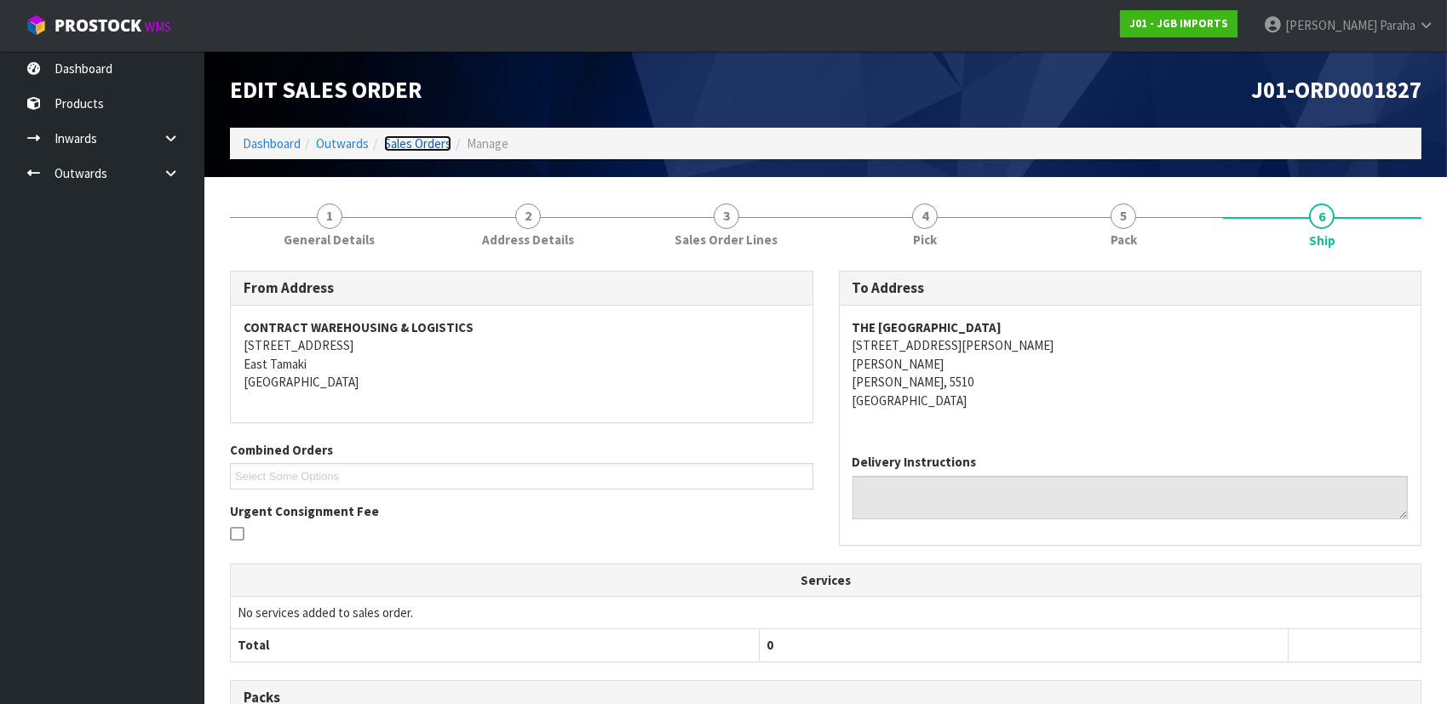
click at [445, 144] on link "Sales Orders" at bounding box center [417, 143] width 67 height 16
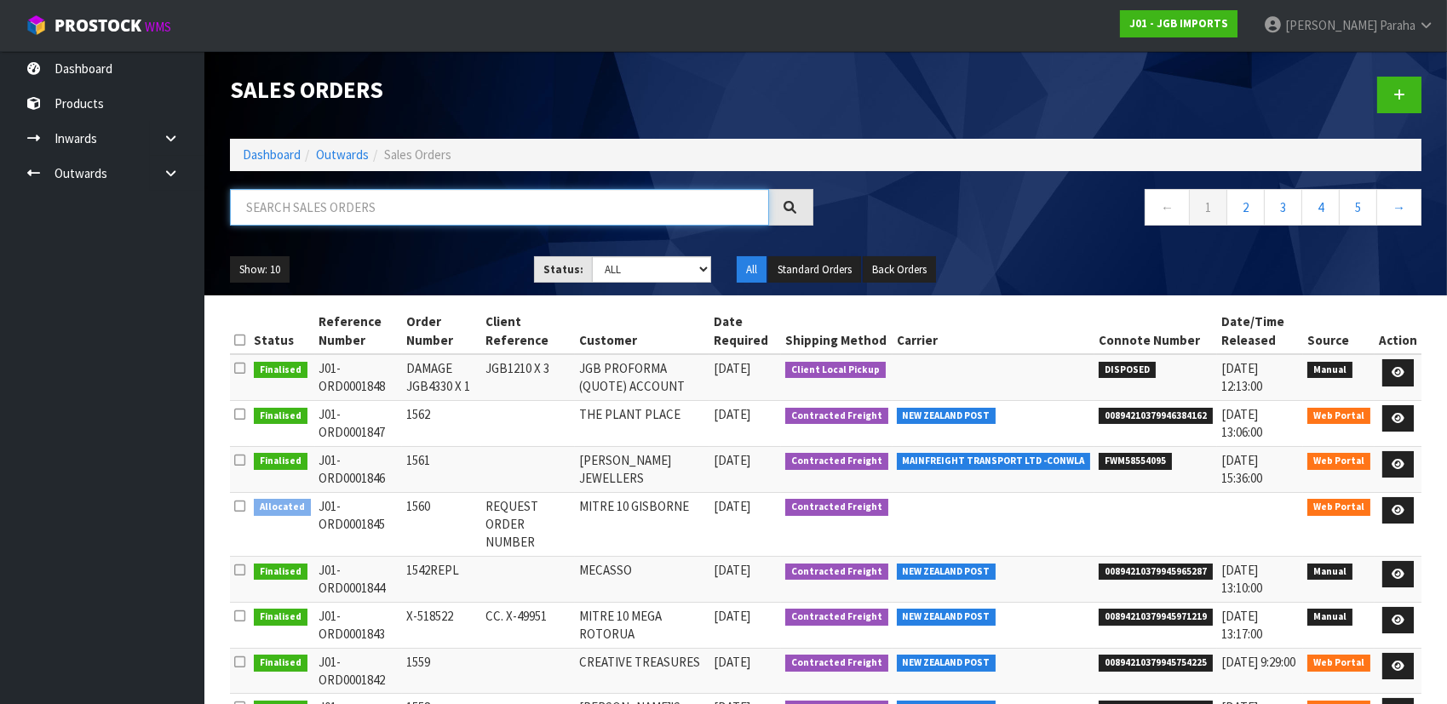
click at [407, 209] on input "text" at bounding box center [499, 207] width 539 height 37
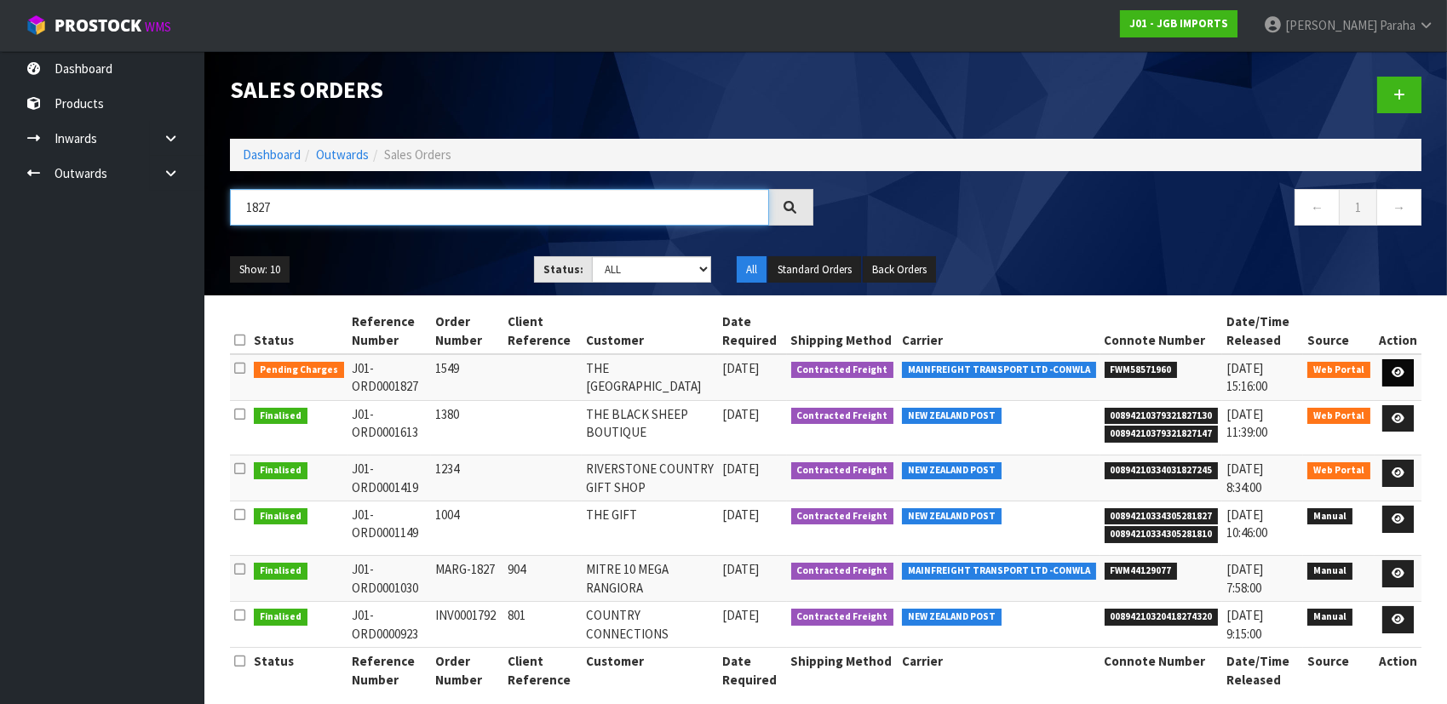
type input "1827"
click at [1409, 370] on link at bounding box center [1398, 372] width 32 height 27
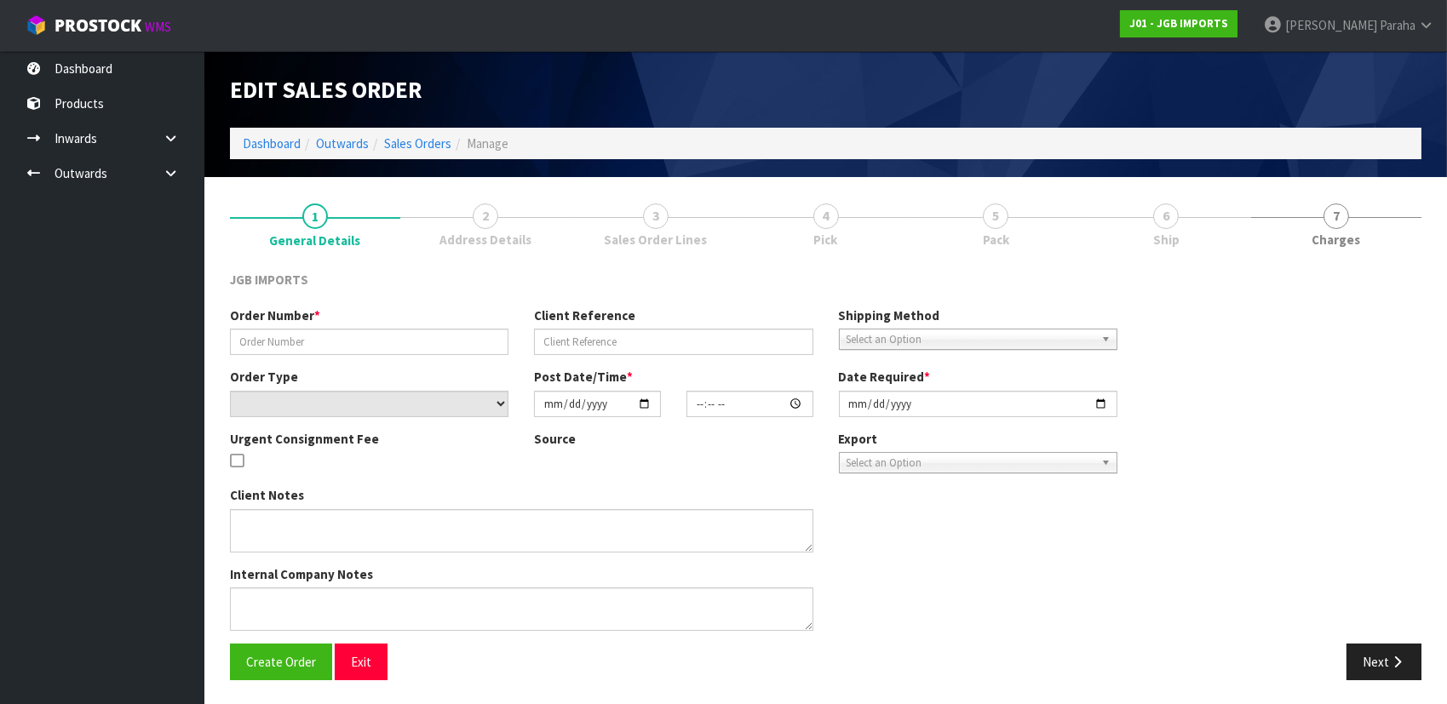
type input "1549"
select select "number:0"
type input "[DATE]"
type input "13:15:00.000"
type input "[DATE]"
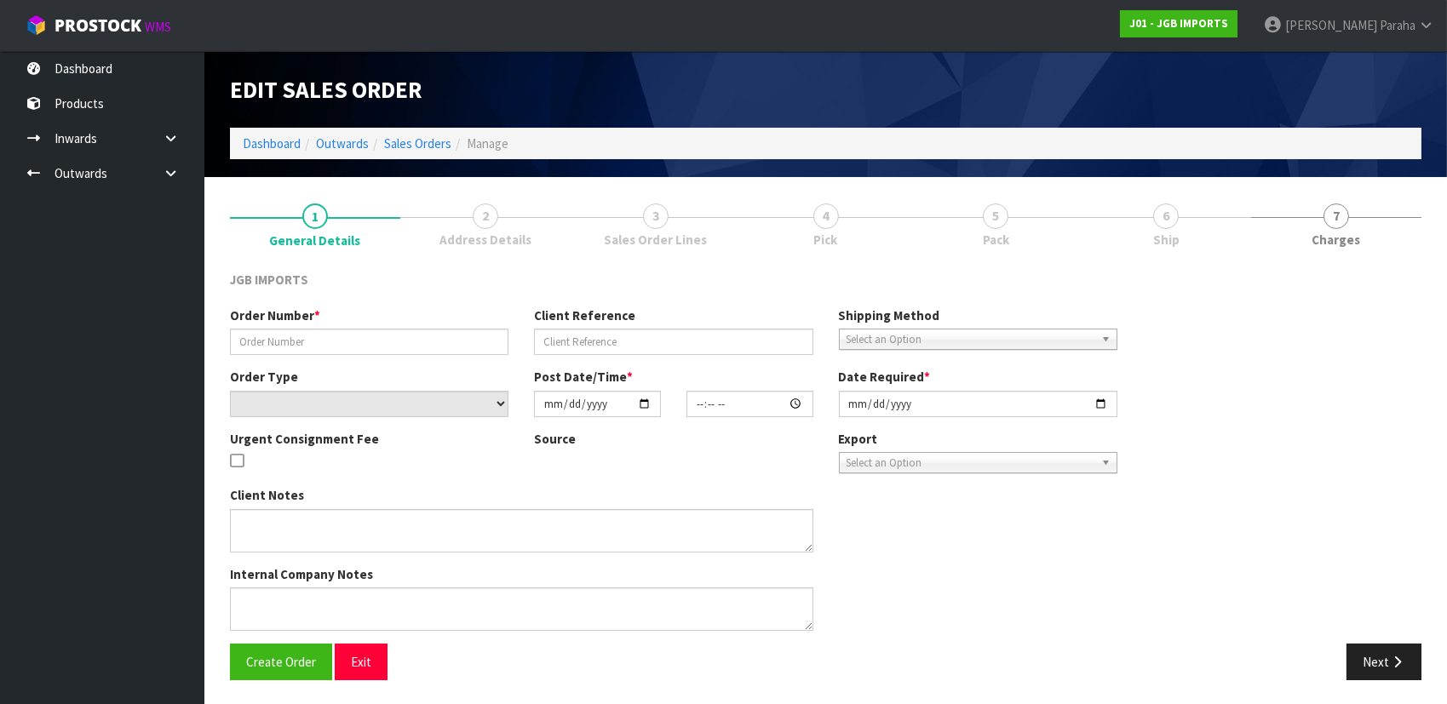
type textarea "THE FIRST ITEM…9Q14S019I…PLEASE SEND FREE. IT REPLACES A PREVIOUSLY SENT DAMAGE…"
type textarea "REMOVED 1 X JGB3101 AS ITEM WAS FOUND DAMAGED IN LOCATION"
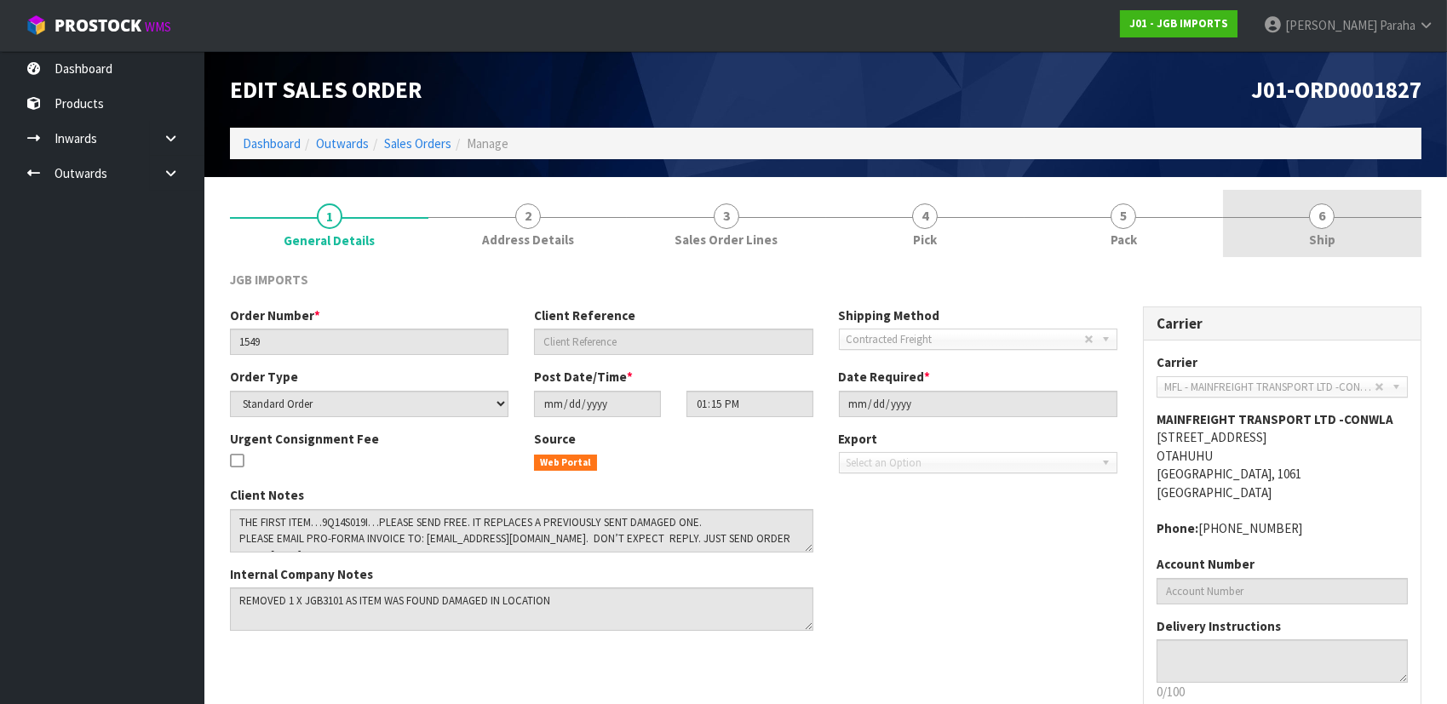
click at [1329, 224] on span "6" at bounding box center [1322, 217] width 26 height 26
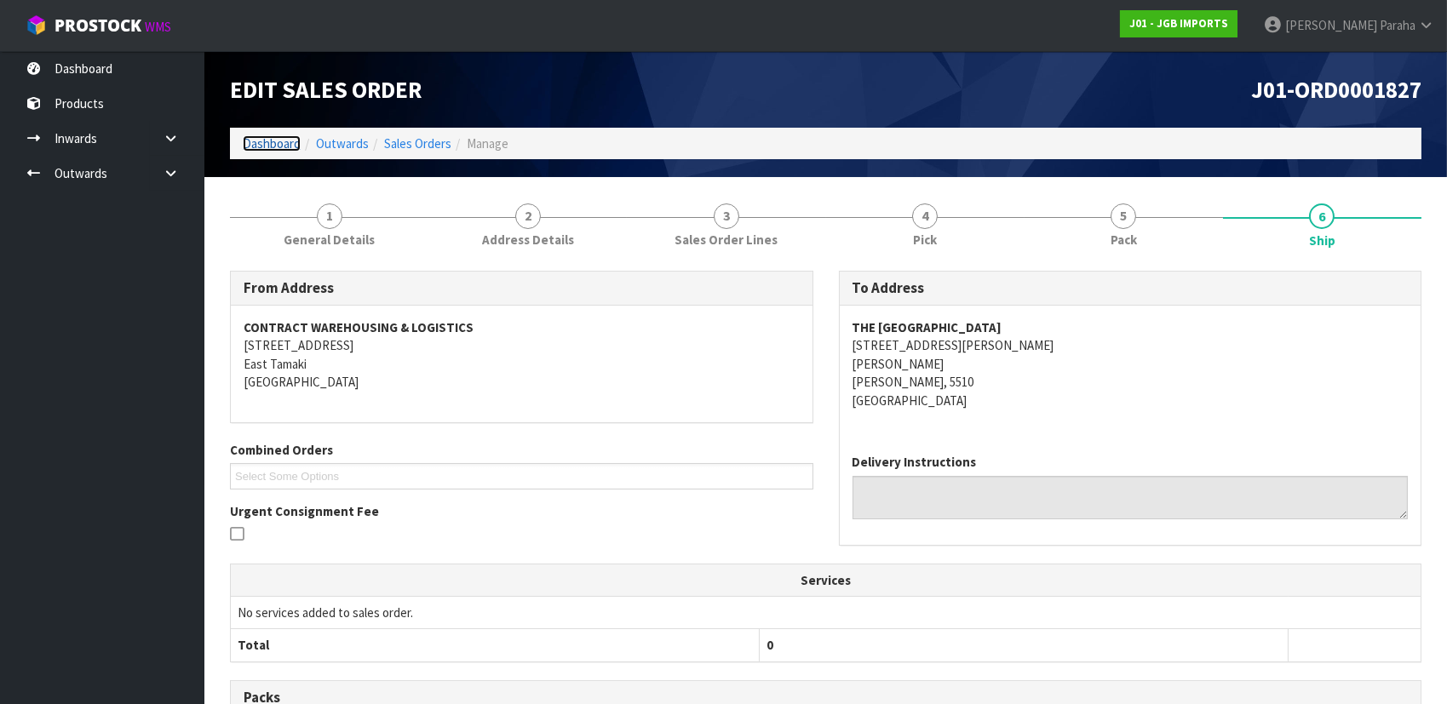
click at [269, 143] on link "Dashboard" at bounding box center [272, 143] width 58 height 16
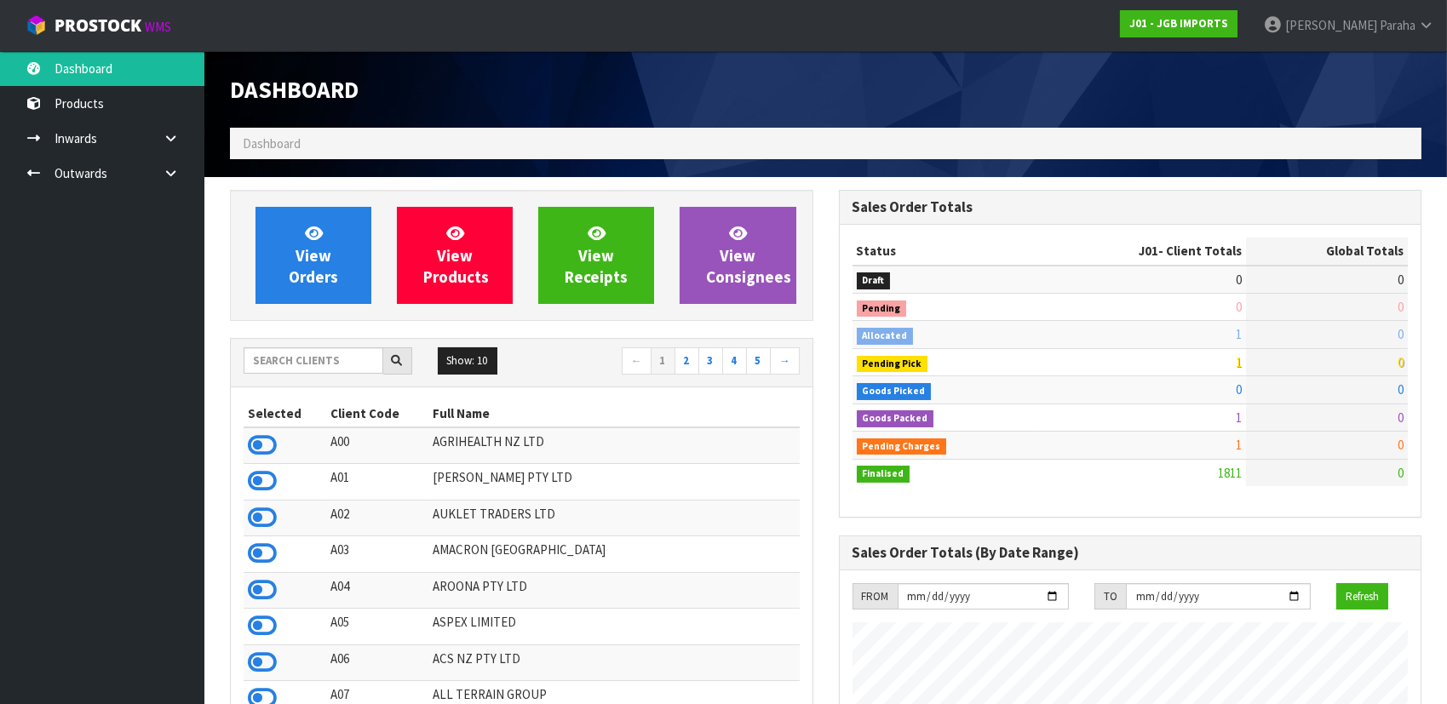
scroll to position [1288, 608]
click at [287, 356] on input "text" at bounding box center [314, 360] width 140 height 26
click at [270, 364] on input "text" at bounding box center [314, 360] width 140 height 26
click at [299, 360] on input "text" at bounding box center [314, 360] width 140 height 26
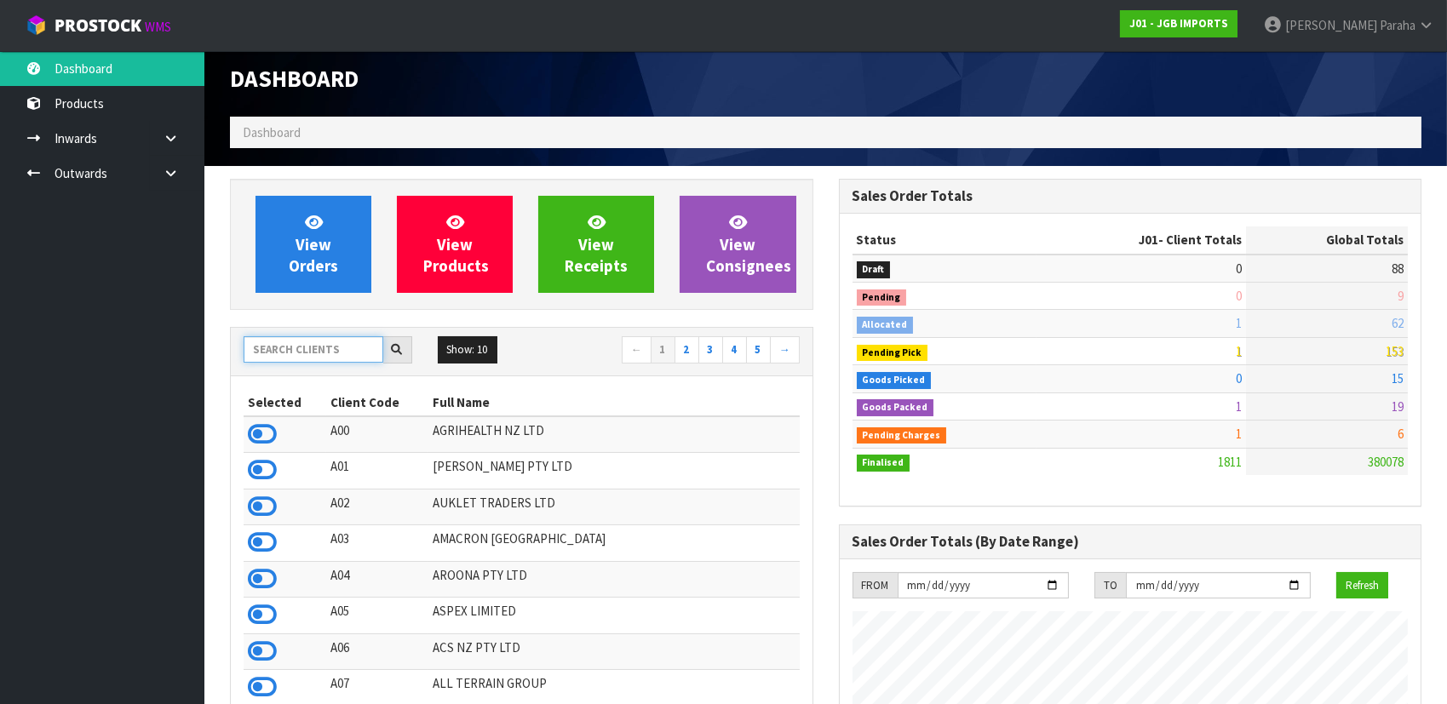
scroll to position [0, 0]
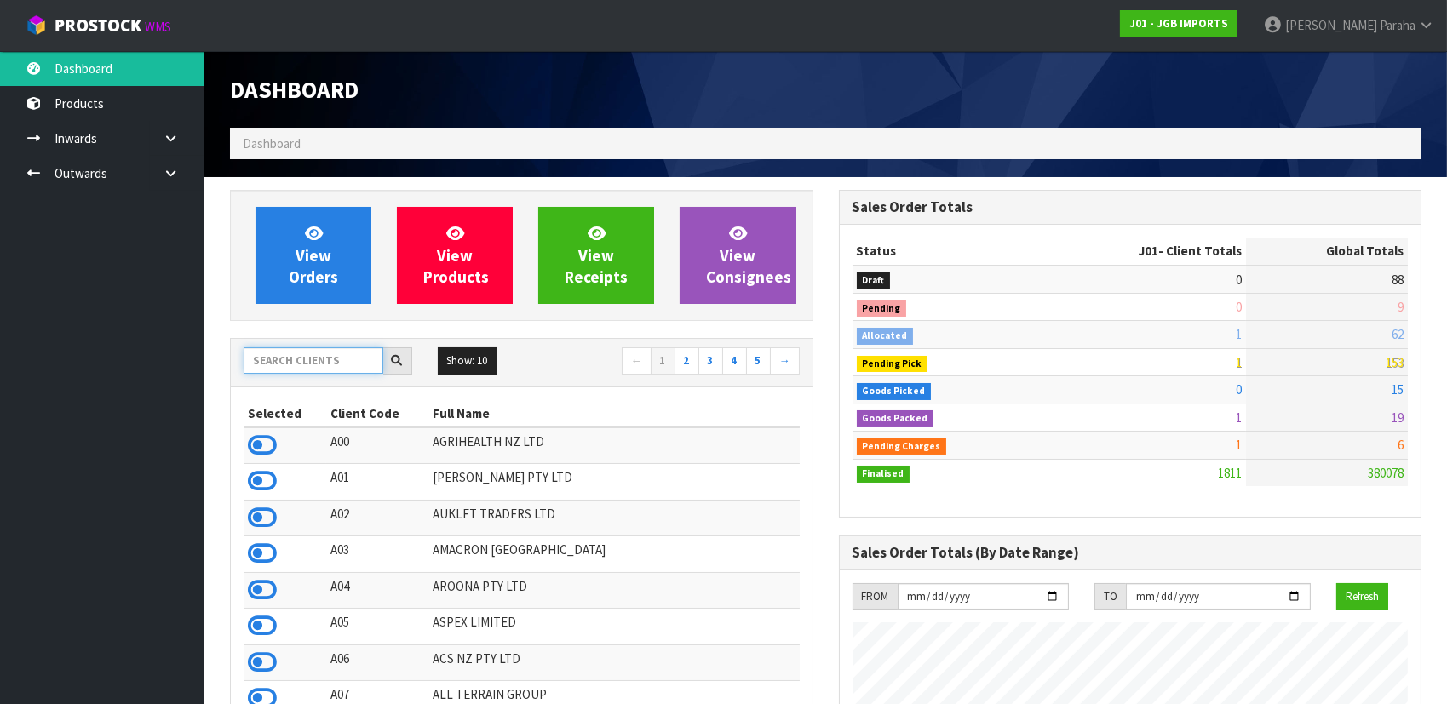
click at [300, 354] on input "text" at bounding box center [314, 360] width 140 height 26
click at [354, 369] on input "text" at bounding box center [314, 360] width 140 height 26
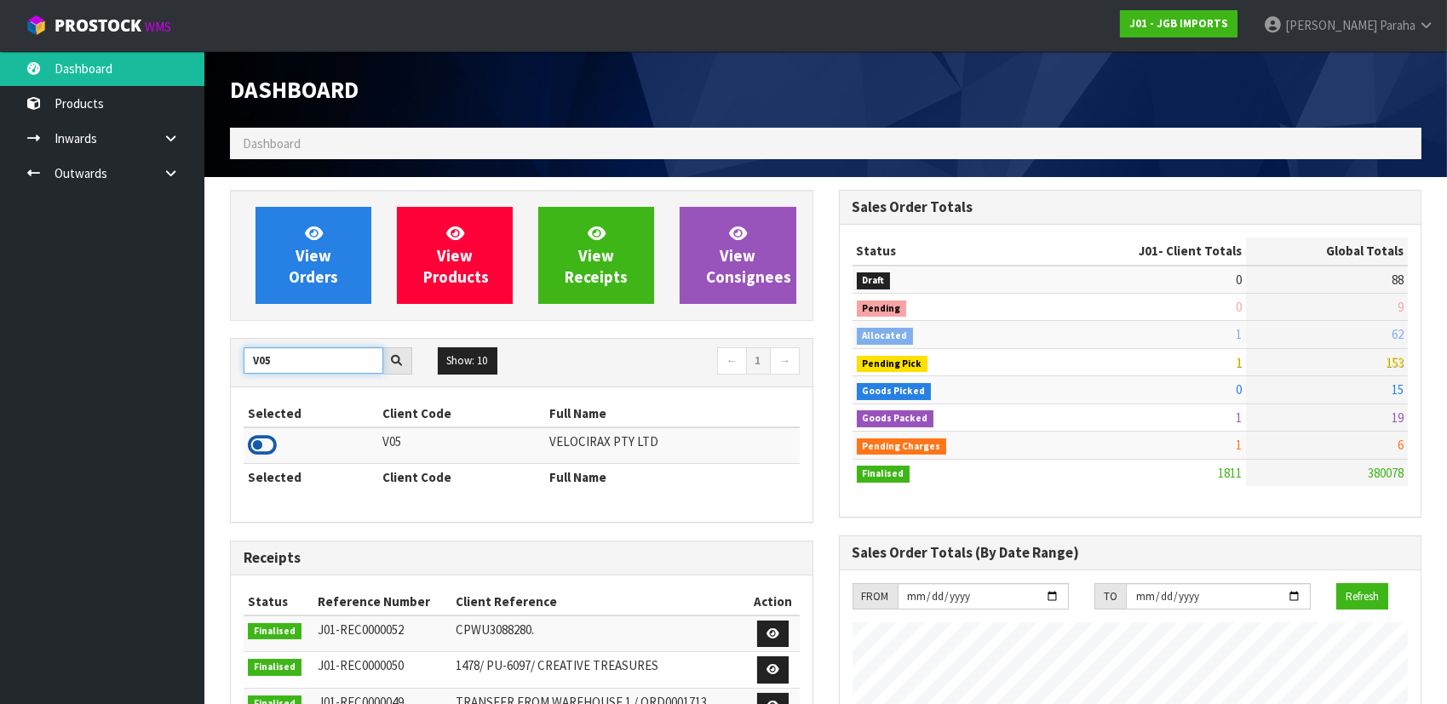
type input "V05"
click at [262, 445] on icon at bounding box center [262, 446] width 29 height 26
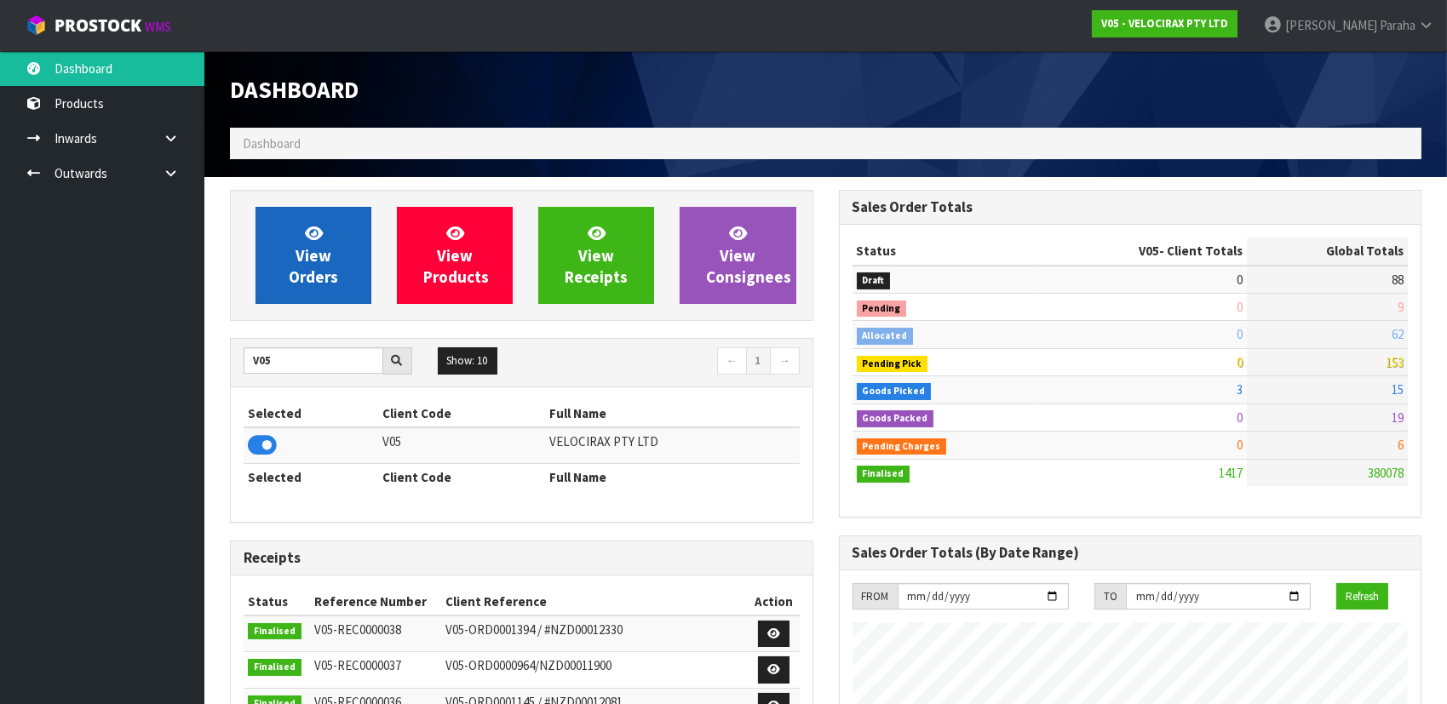
scroll to position [1324, 608]
click at [335, 251] on link "View Orders" at bounding box center [313, 255] width 116 height 97
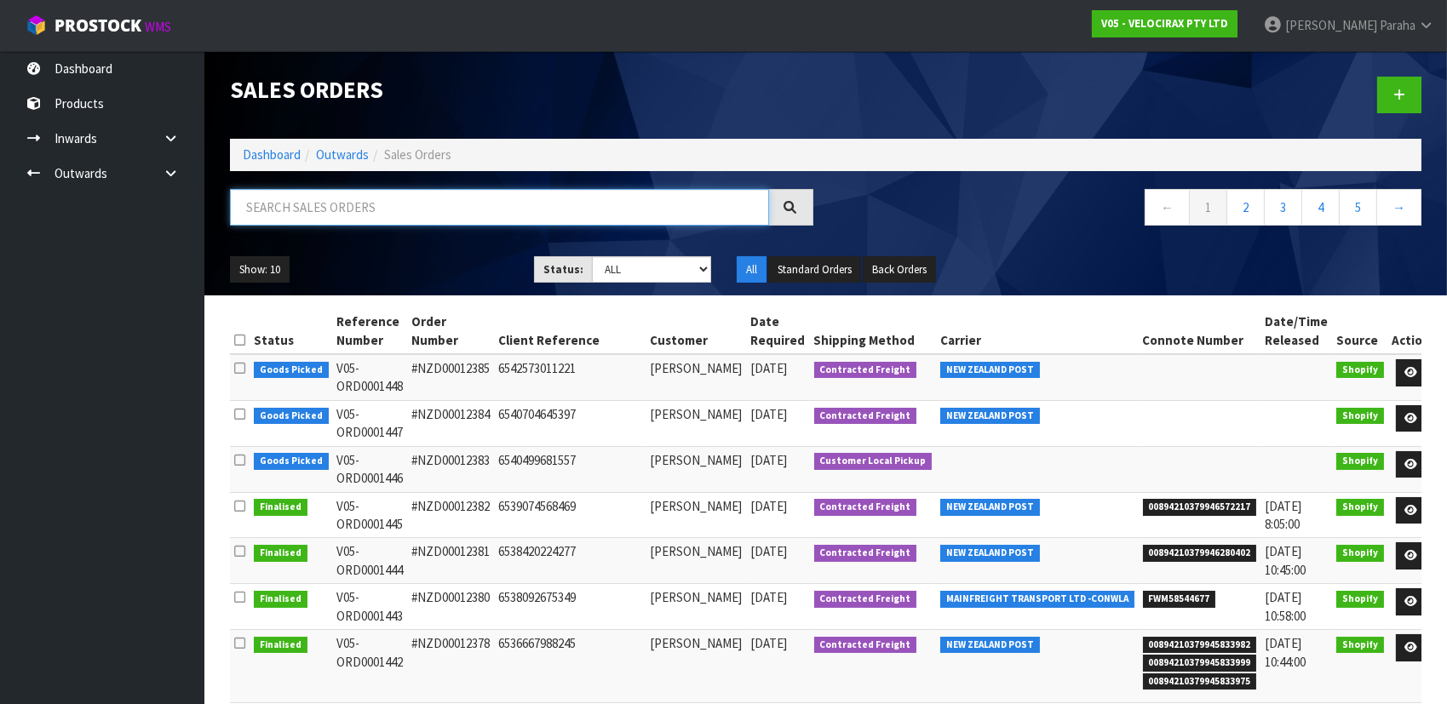
click at [300, 210] on input "text" at bounding box center [499, 207] width 539 height 37
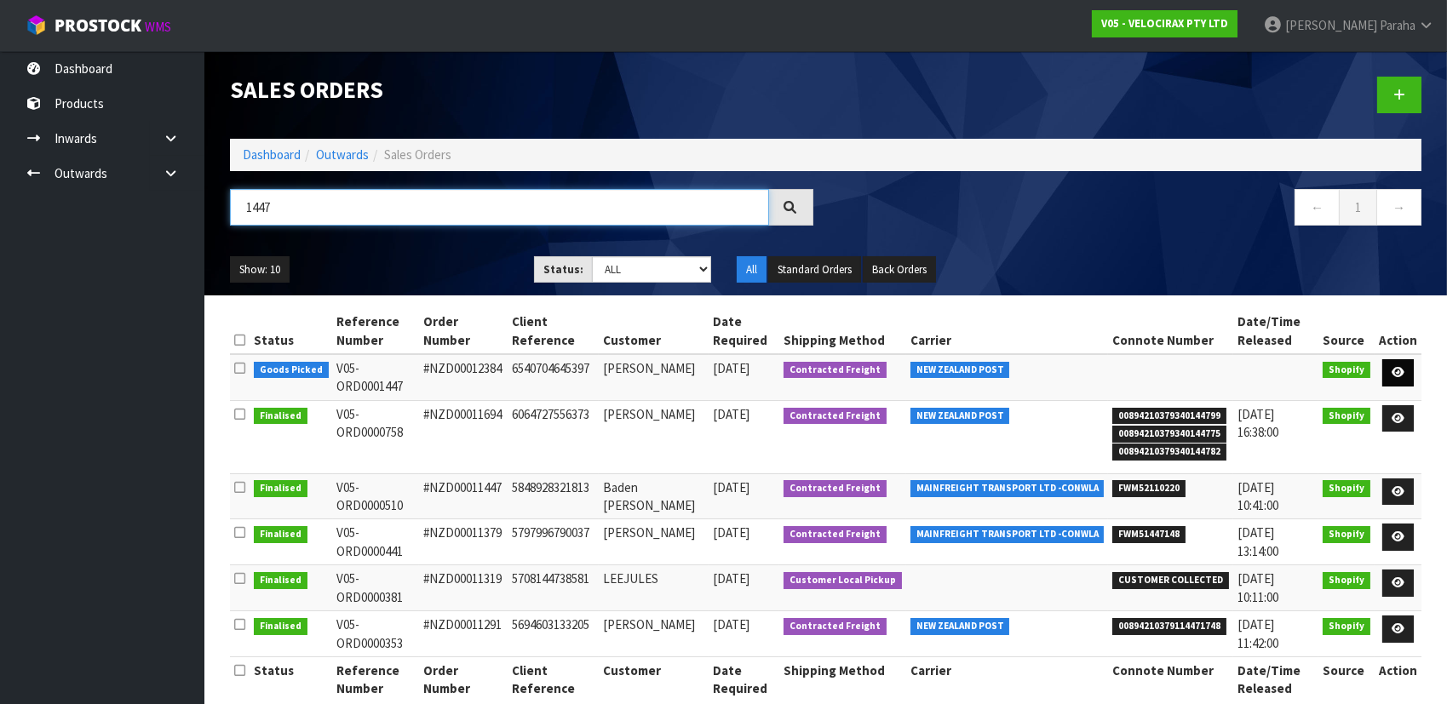
type input "1447"
click at [1404, 372] on icon at bounding box center [1398, 372] width 13 height 11
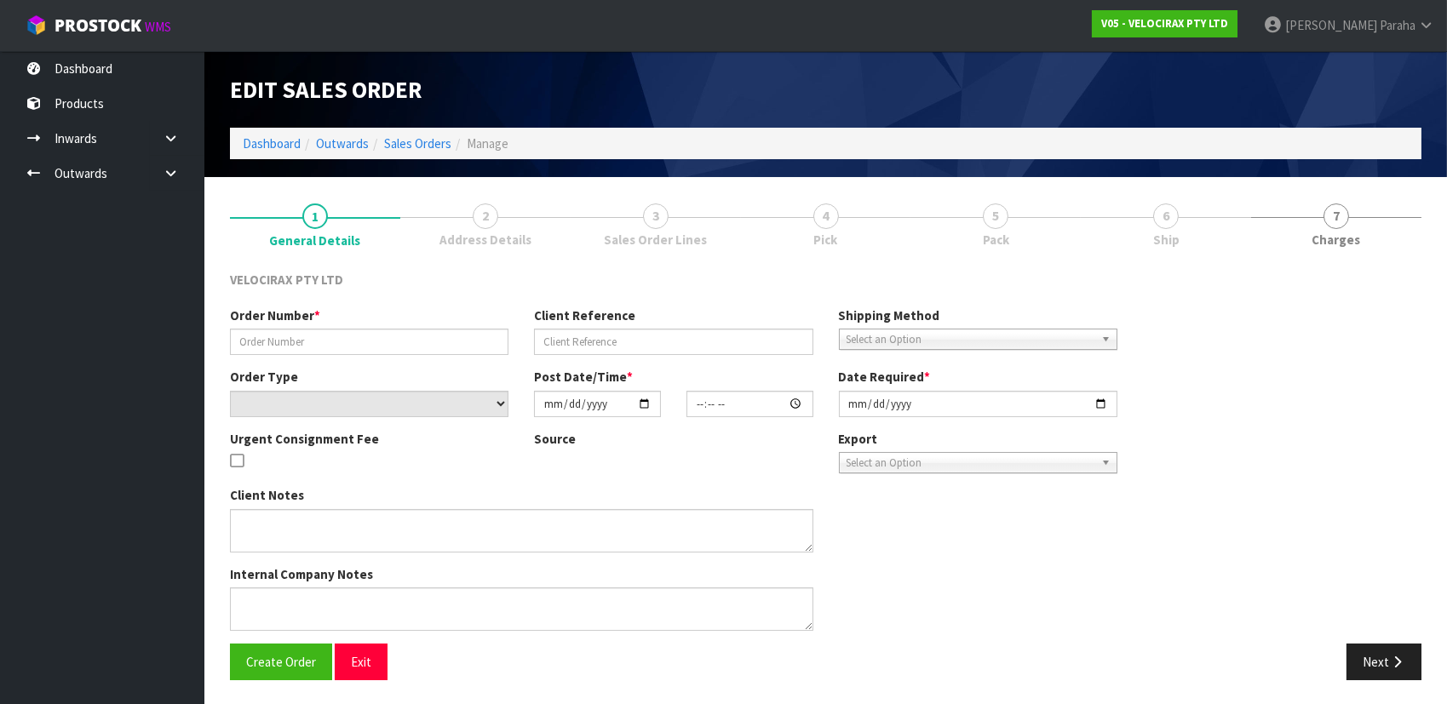
type input "#NZD00012384"
type input "6540704645397"
select select "number:0"
type input "[DATE]"
type input "17:30:47.000"
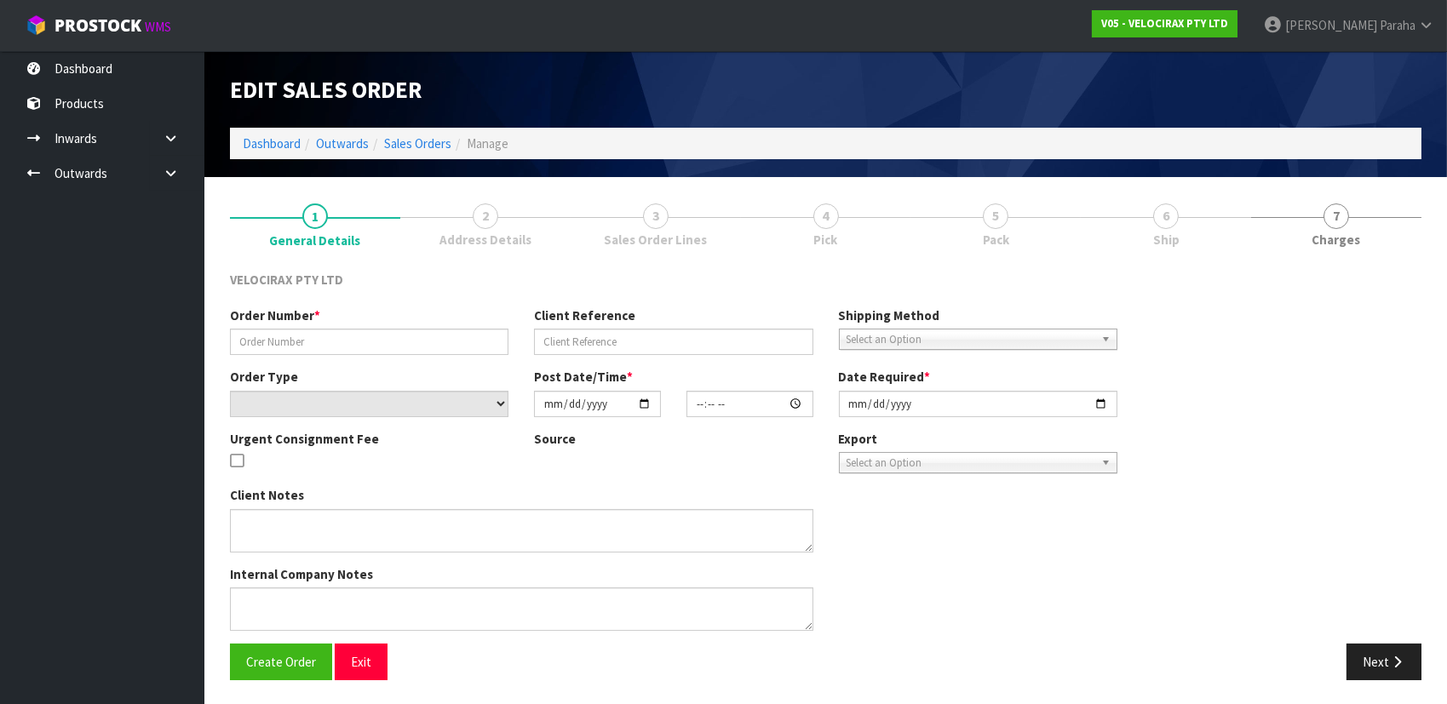
type input "[DATE]"
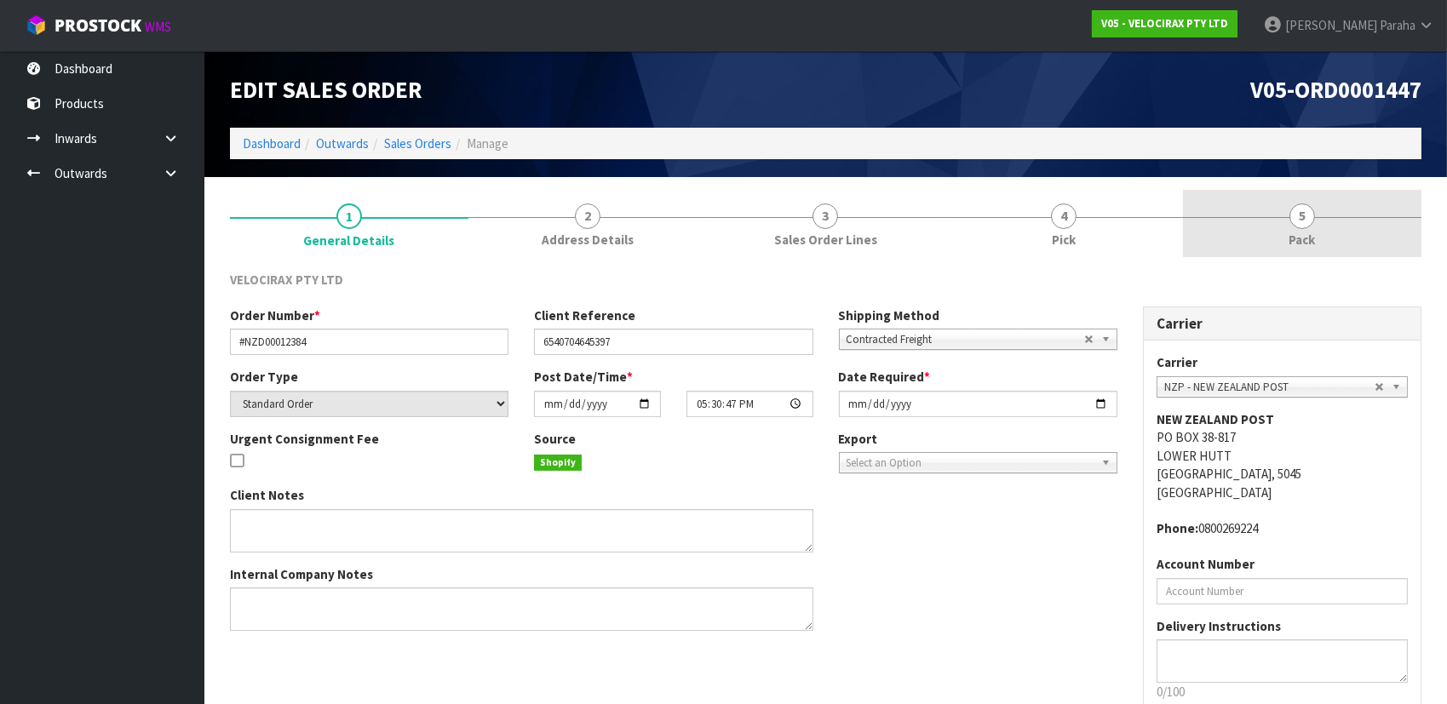
click at [1306, 221] on span "5" at bounding box center [1302, 217] width 26 height 26
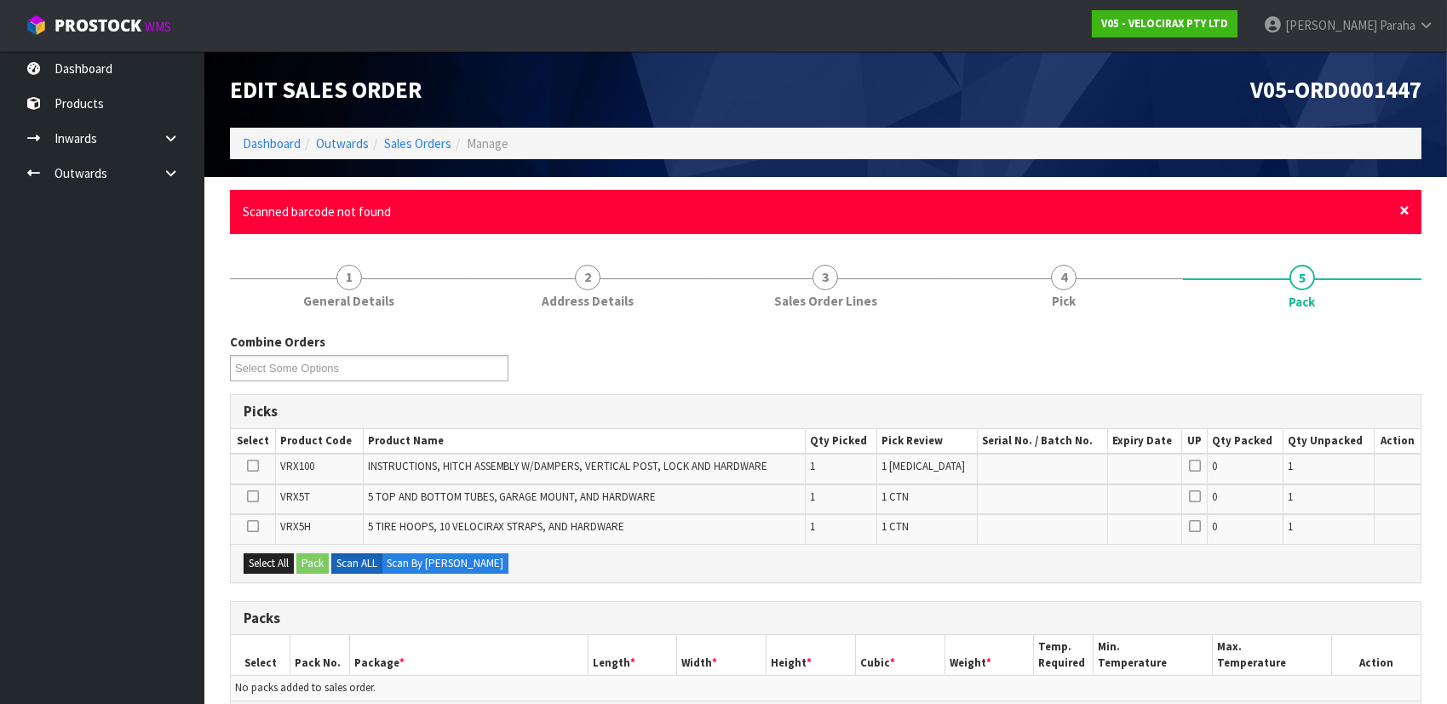
click at [1406, 211] on span "×" at bounding box center [1404, 210] width 10 height 24
click at [1402, 208] on span "×" at bounding box center [1404, 210] width 10 height 24
